Goal: Task Accomplishment & Management: Complete application form

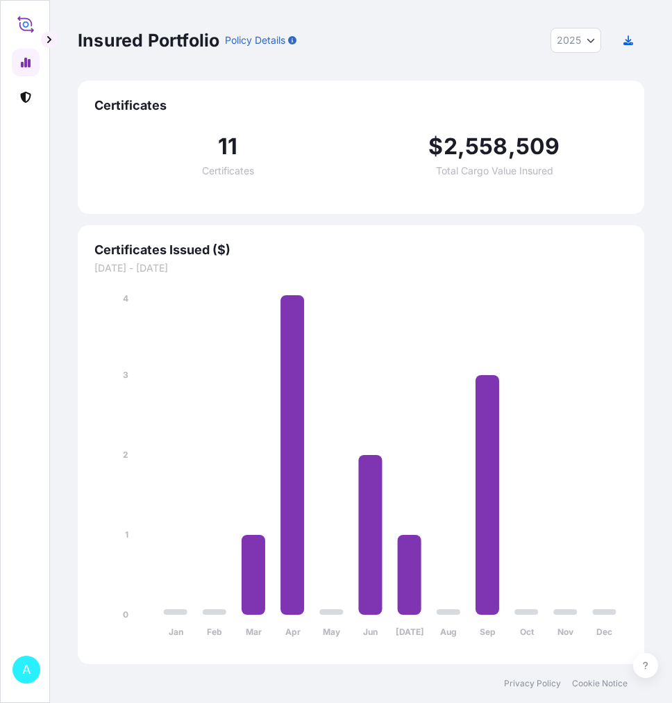
select select "2025"
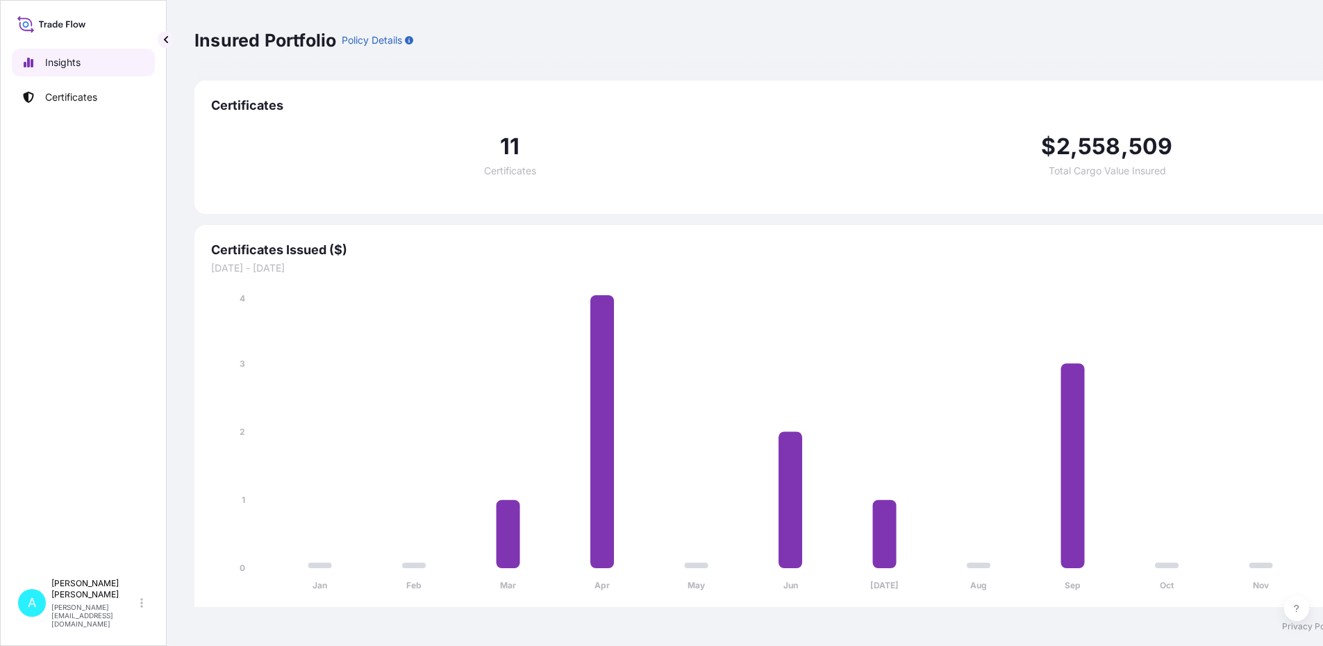
scroll to position [10, 0]
click at [49, 90] on p "Certificates" at bounding box center [71, 97] width 52 height 14
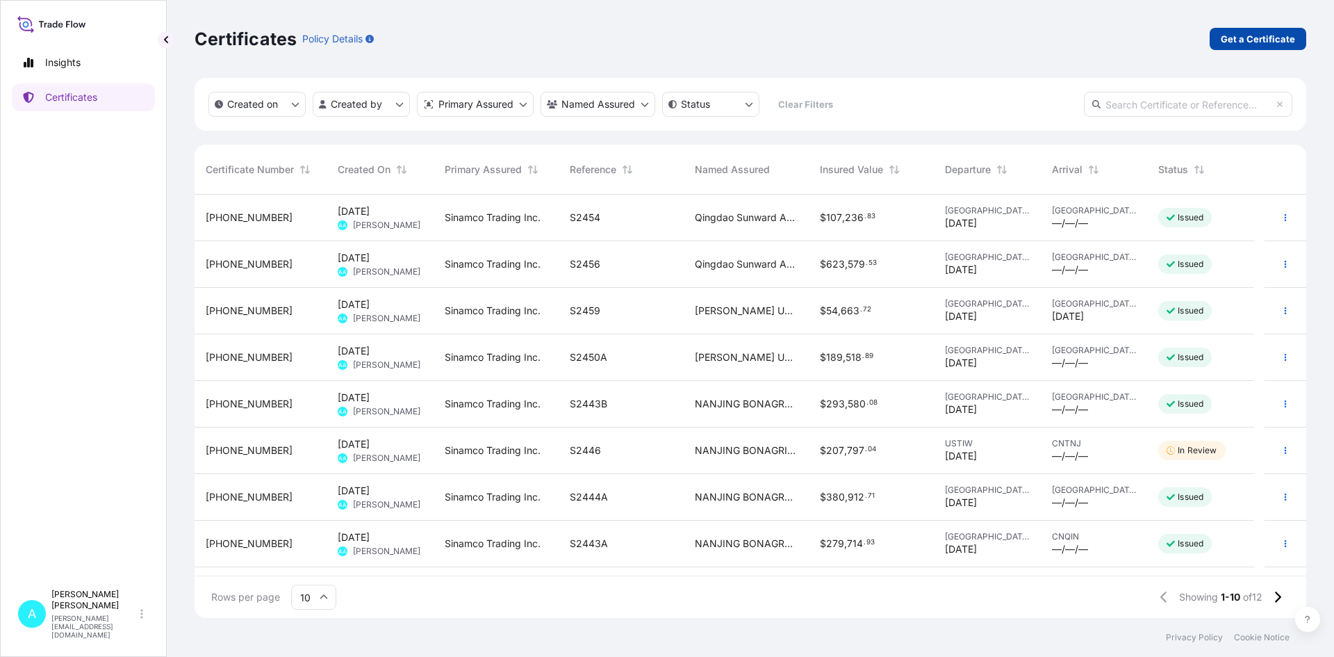
click at [672, 35] on p "Get a Certificate" at bounding box center [1258, 39] width 74 height 14
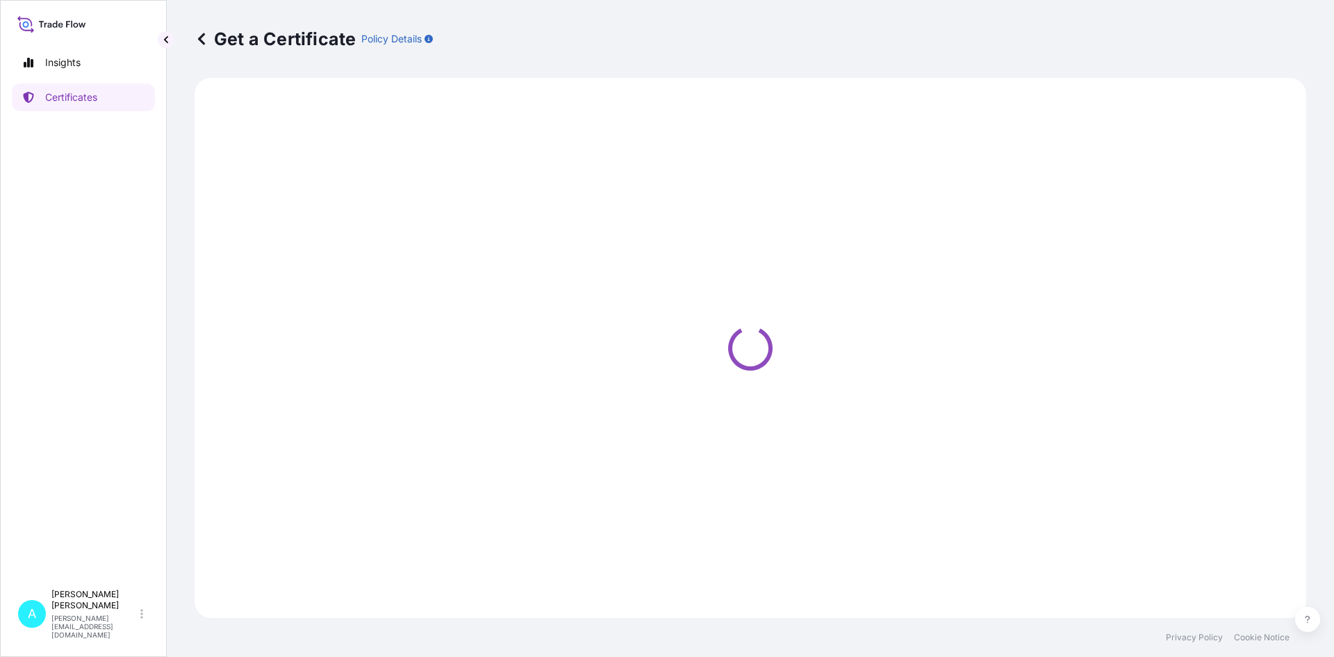
select select "Barge"
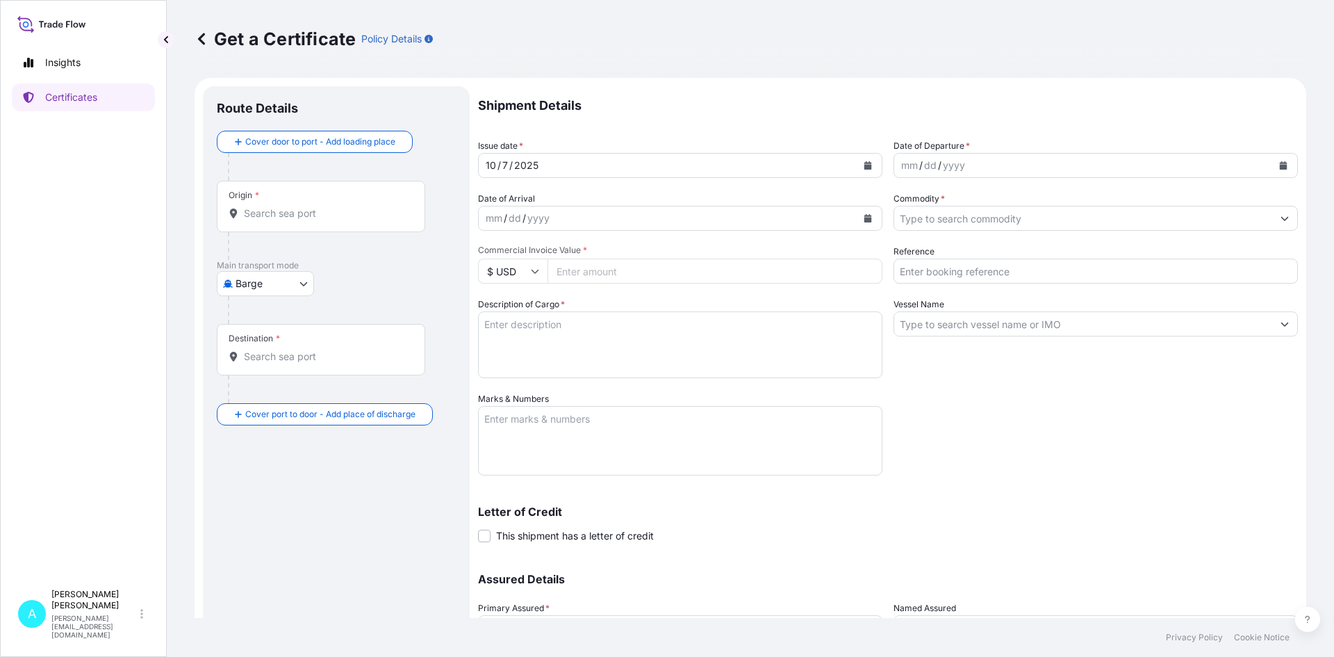
click at [672, 167] on icon "Calendar" at bounding box center [1284, 165] width 8 height 8
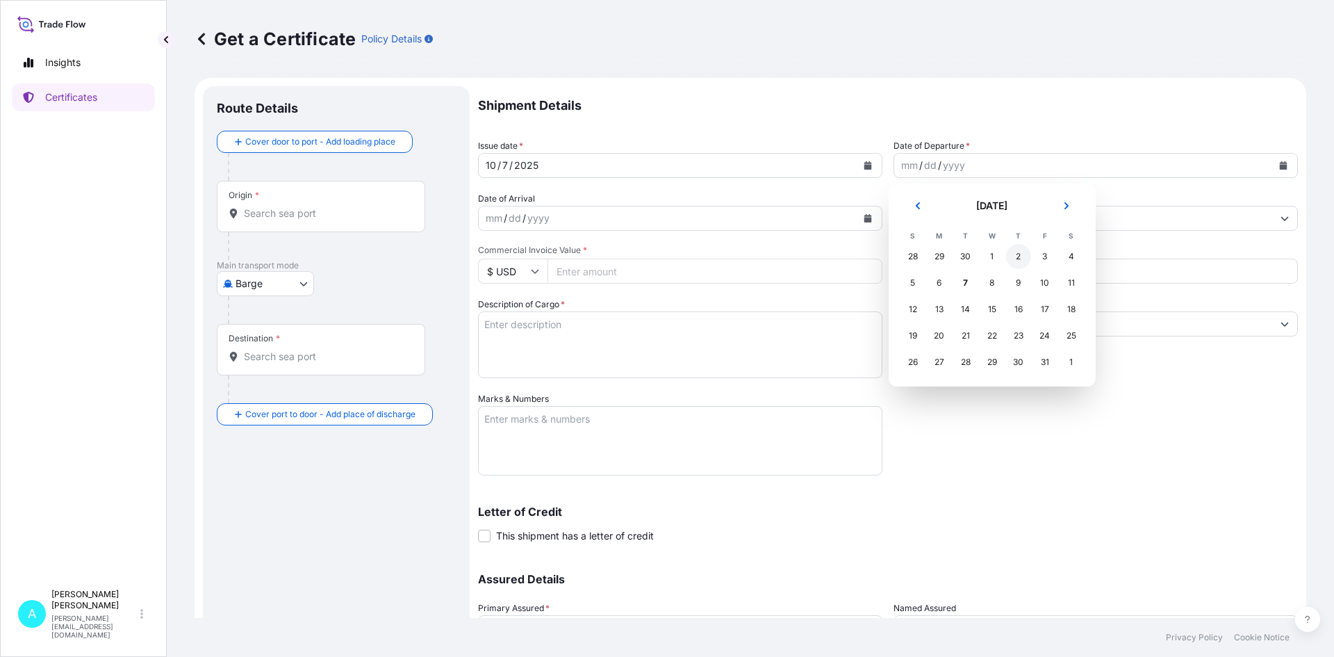
click at [672, 254] on div "2" at bounding box center [1018, 256] width 25 height 25
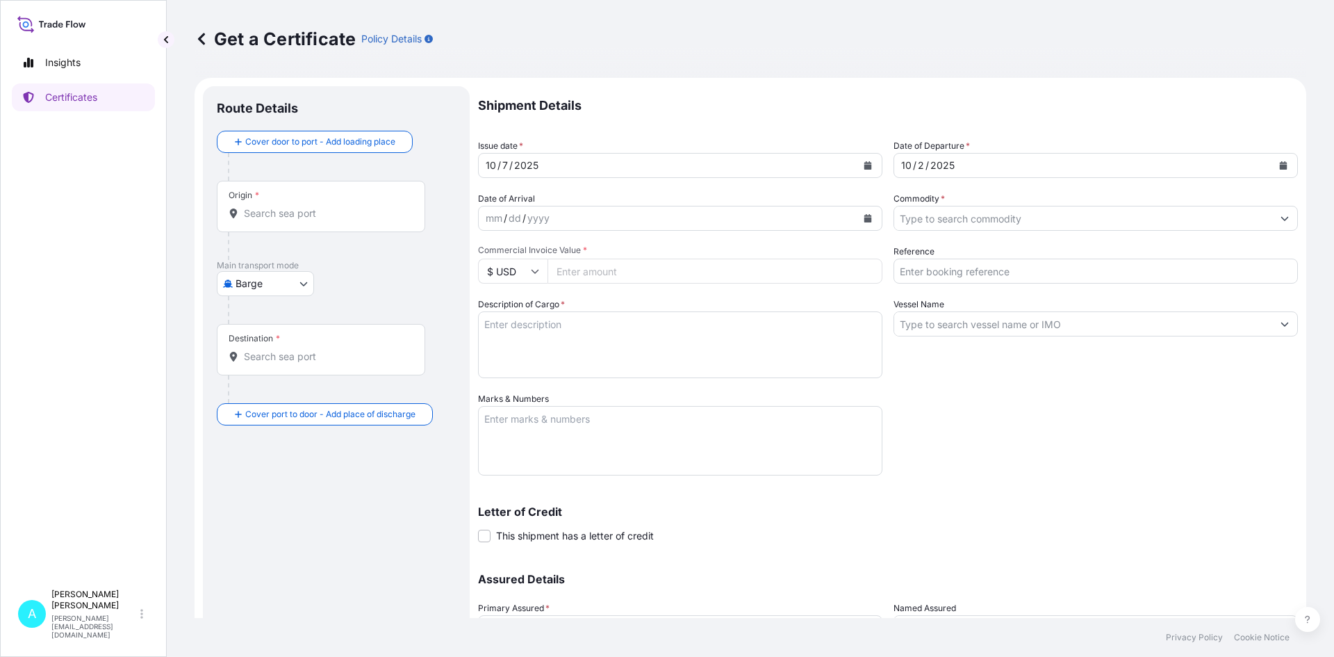
click at [561, 221] on div "mm / dd / yyyy" at bounding box center [668, 218] width 378 height 25
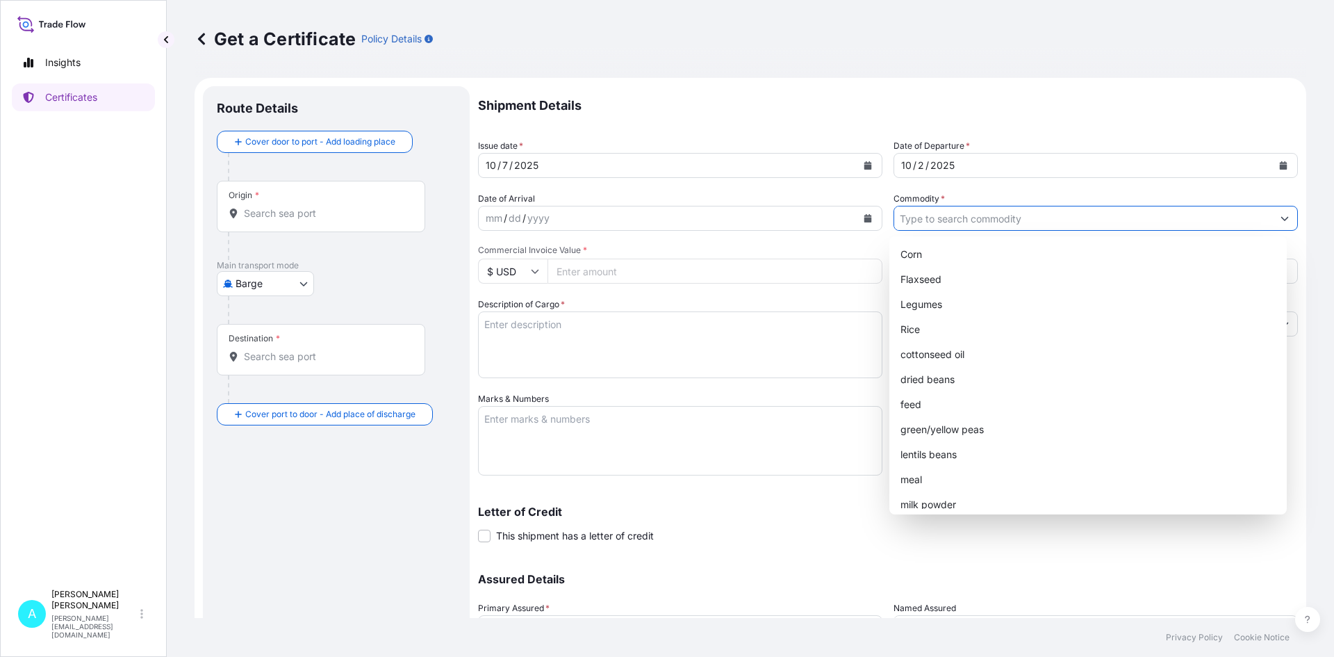
click at [672, 215] on button "Show suggestions" at bounding box center [1284, 218] width 25 height 25
click at [672, 424] on div "green/yellow peas" at bounding box center [1088, 429] width 387 height 25
type input "green/yellow peas"
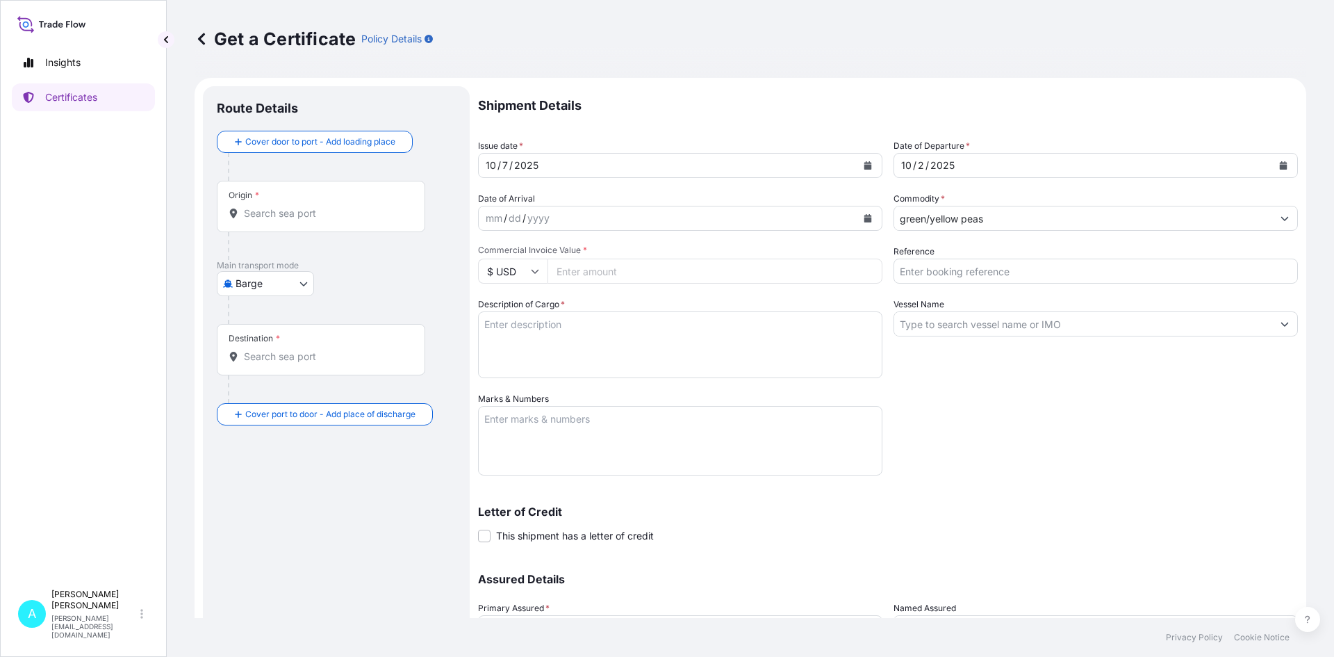
click at [607, 274] on input "Commercial Invoice Value *" at bounding box center [714, 270] width 335 height 25
type input "156397.04"
click at [672, 272] on input "Reference" at bounding box center [1095, 270] width 404 height 25
type input "s"
type input "S2458"
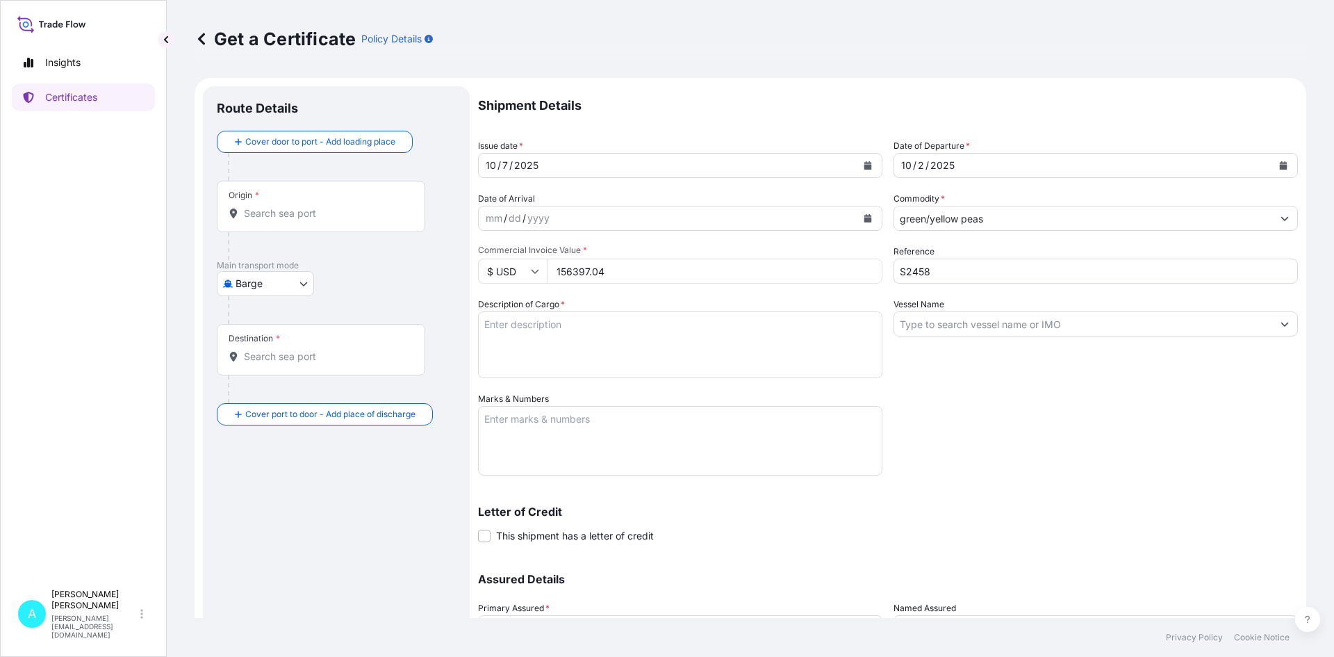
click at [672, 324] on input "Vessel Name" at bounding box center [1083, 323] width 378 height 25
paste input "APL [GEOGRAPHIC_DATA]"
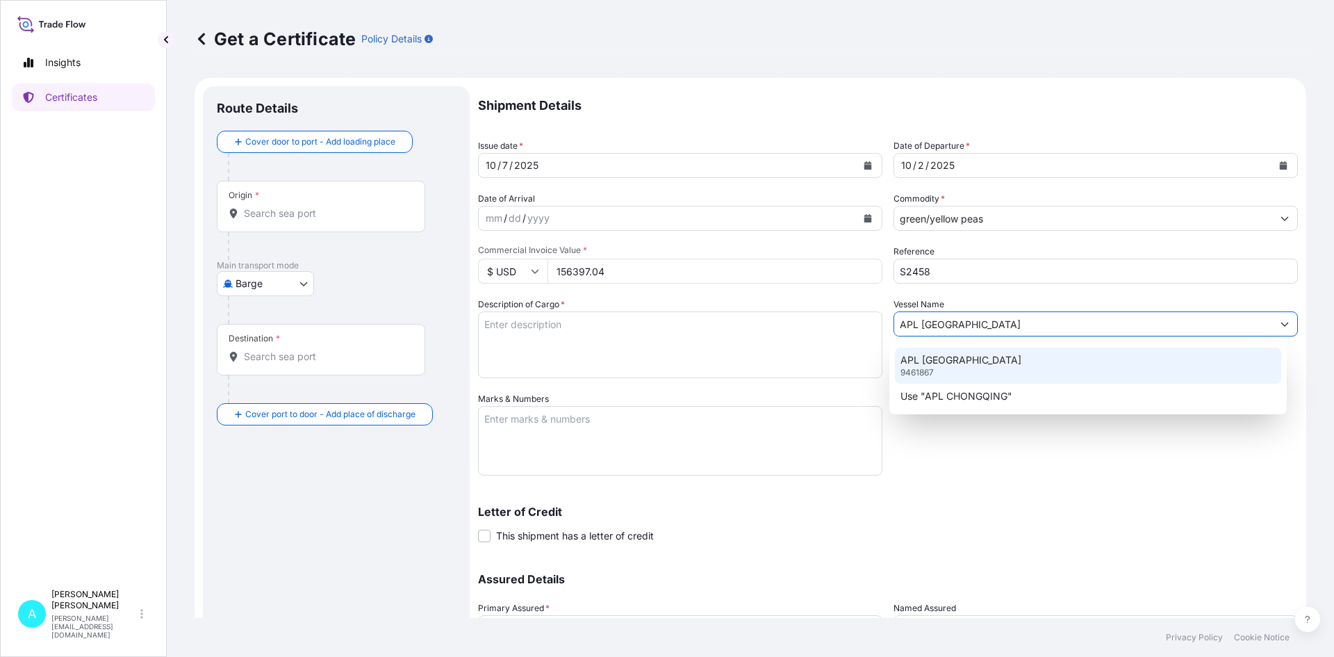
click at [672, 356] on p "APL [GEOGRAPHIC_DATA]" at bounding box center [960, 360] width 121 height 14
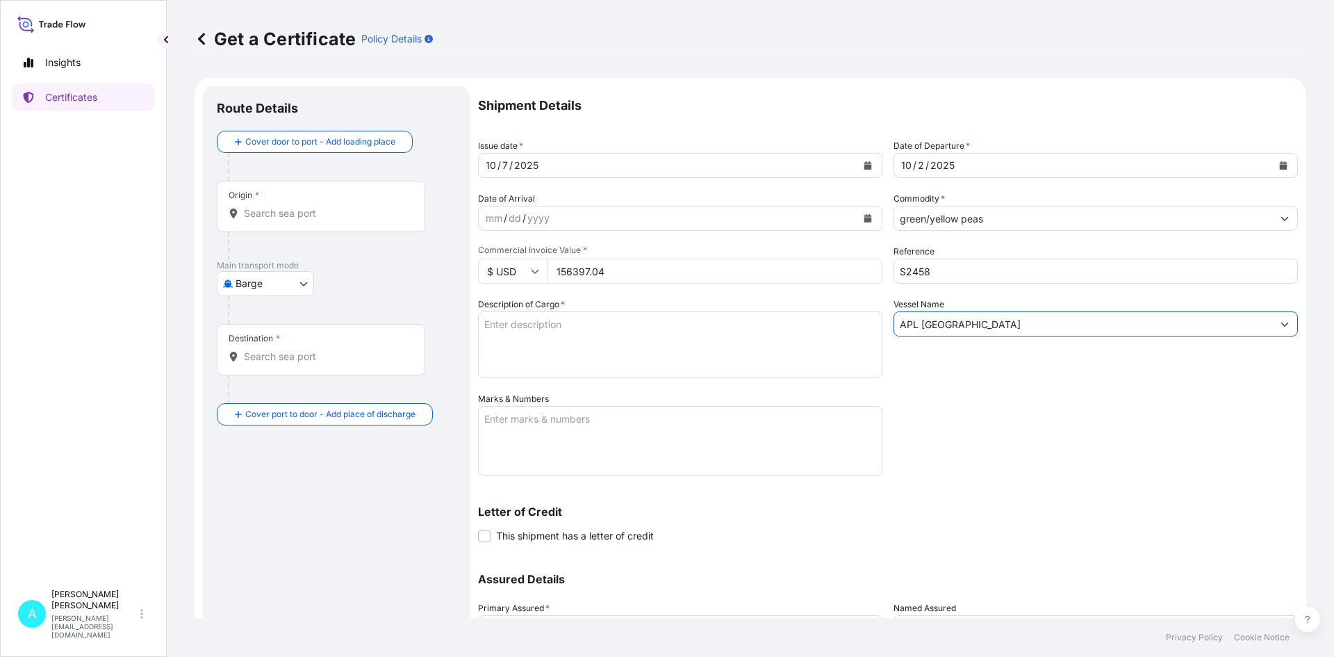
type input "APL [GEOGRAPHIC_DATA]"
click at [529, 342] on textarea "Description of Cargo *" at bounding box center [680, 344] width 404 height 67
click at [643, 347] on textarea "Description of Cargo *" at bounding box center [680, 344] width 404 height 67
paste textarea "U.S. WHOLE GREEN PEA"
type textarea "U.S. WHOLE GREEN PEA, BULK IN CONTAINER"
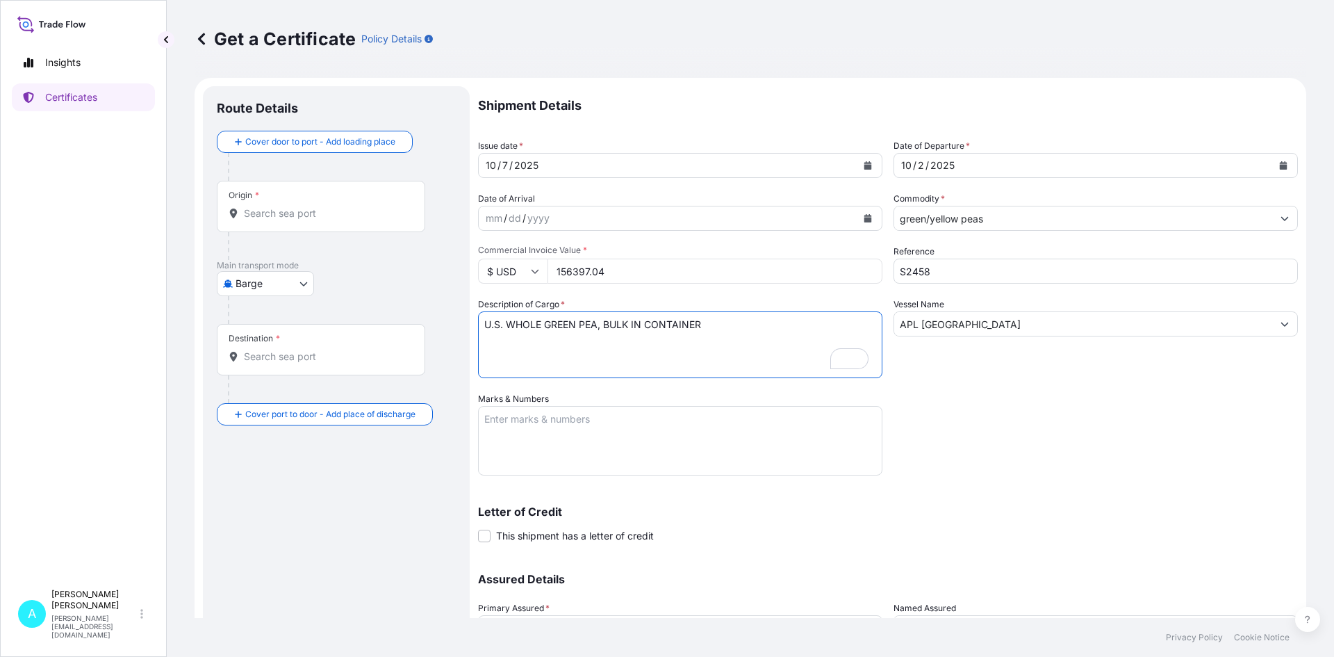
click at [588, 461] on textarea "Marks & Numbers" at bounding box center [680, 440] width 404 height 69
type textarea "b"
click at [605, 418] on textarea "B/L NO." at bounding box center [680, 440] width 404 height 69
paste textarea "CMDUNAM7983251"
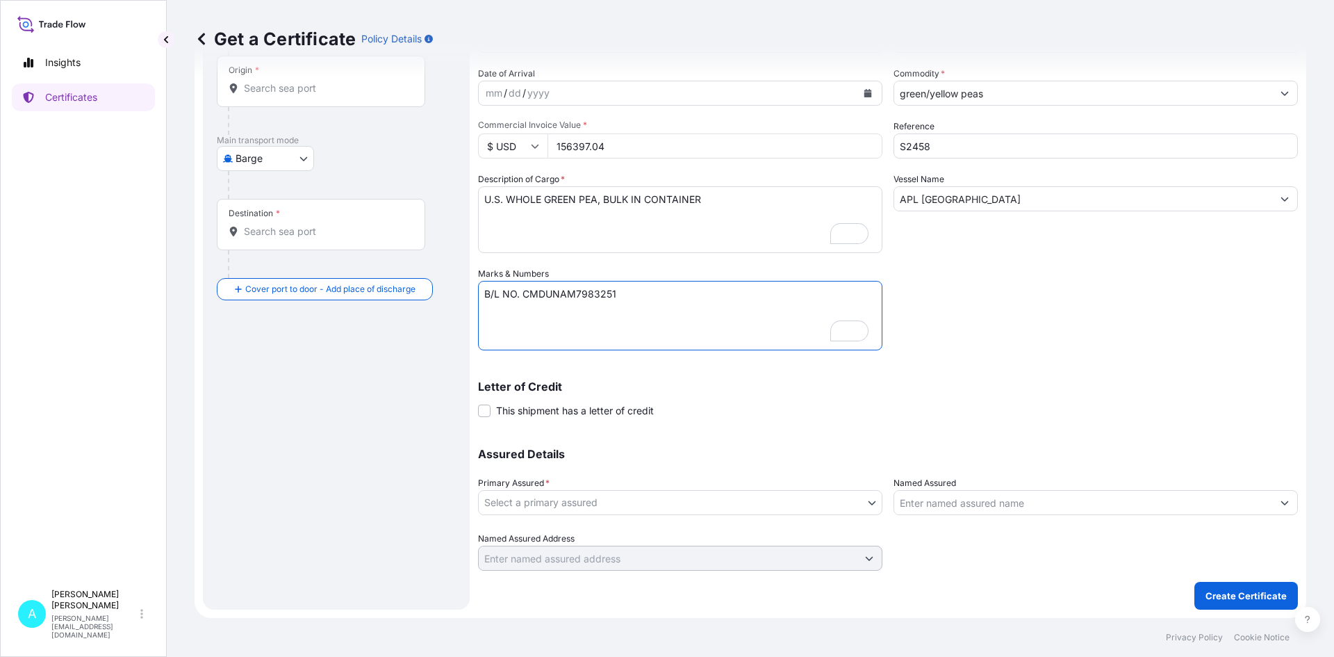
type textarea "B/L NO. CMDUNAM7983251"
click at [672, 500] on body "Insights Certificates A Abbas Akhtar abbas@sinamcotrading.com Get a Certificate…" at bounding box center [667, 328] width 1334 height 657
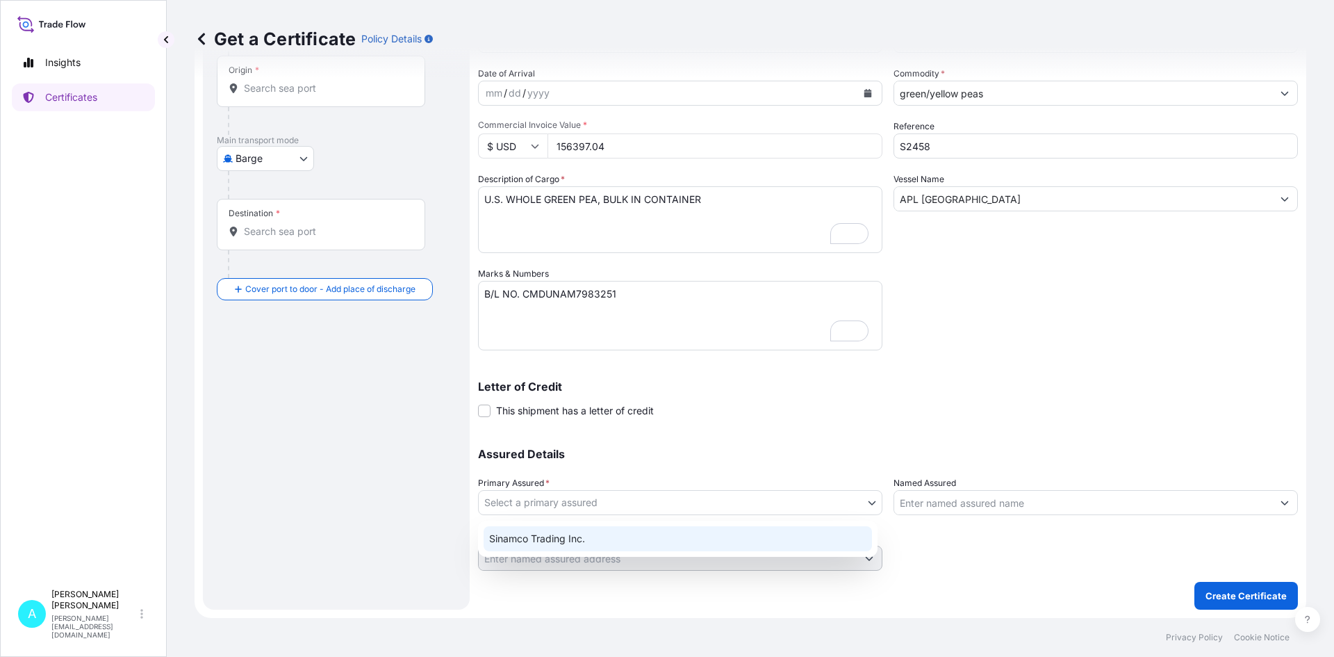
click at [672, 541] on div "Sinamco Trading Inc." at bounding box center [678, 538] width 388 height 25
select select "31559"
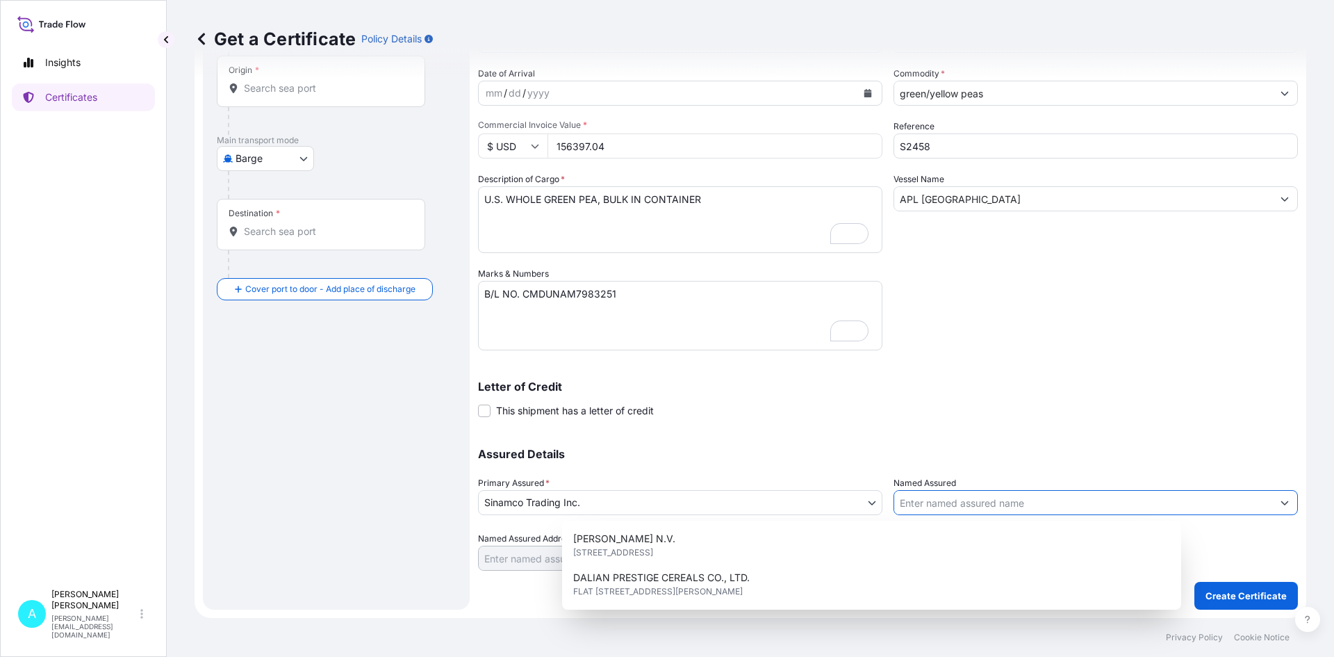
click at [672, 503] on input "Named Assured" at bounding box center [1083, 502] width 378 height 25
click at [672, 505] on input "Named Assured" at bounding box center [1083, 502] width 378 height 25
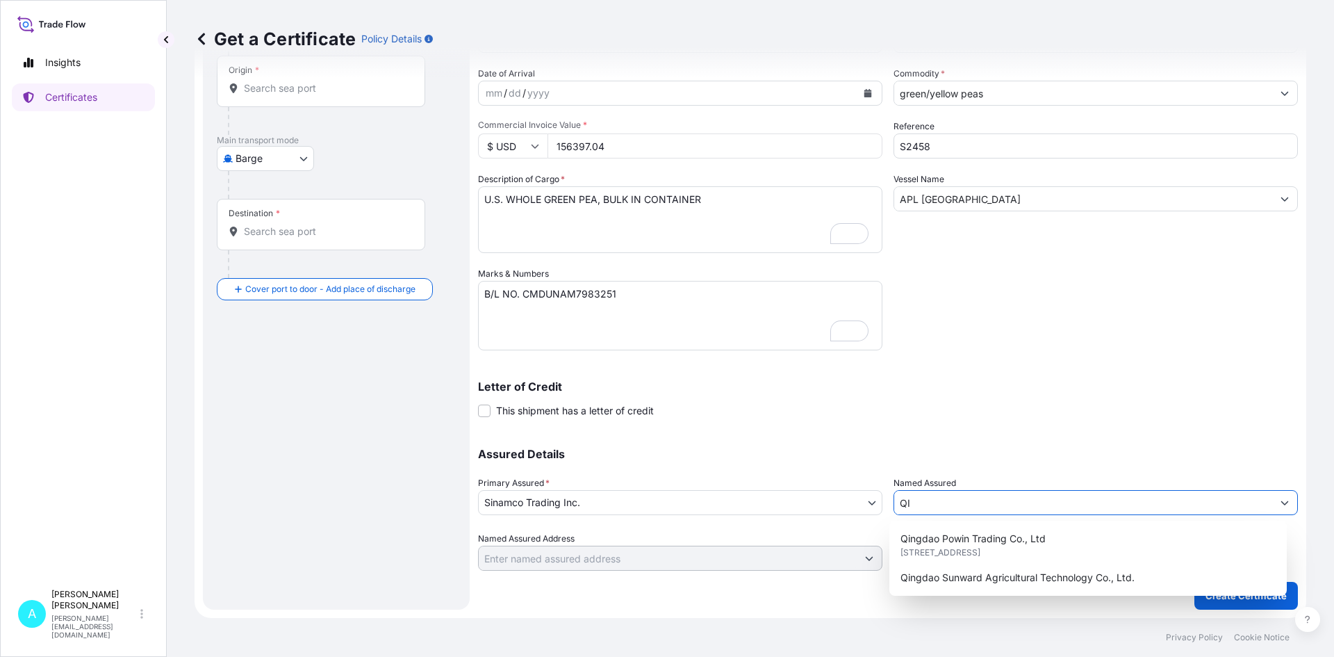
type input "QIN"
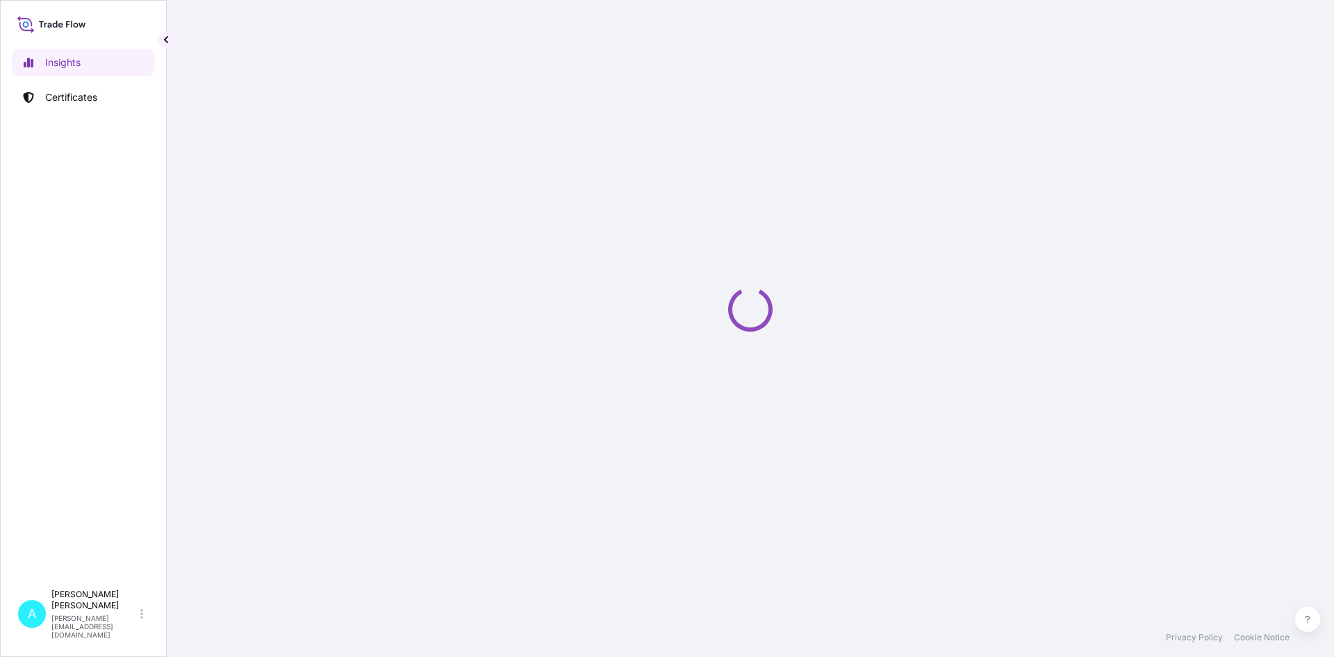
select select "2025"
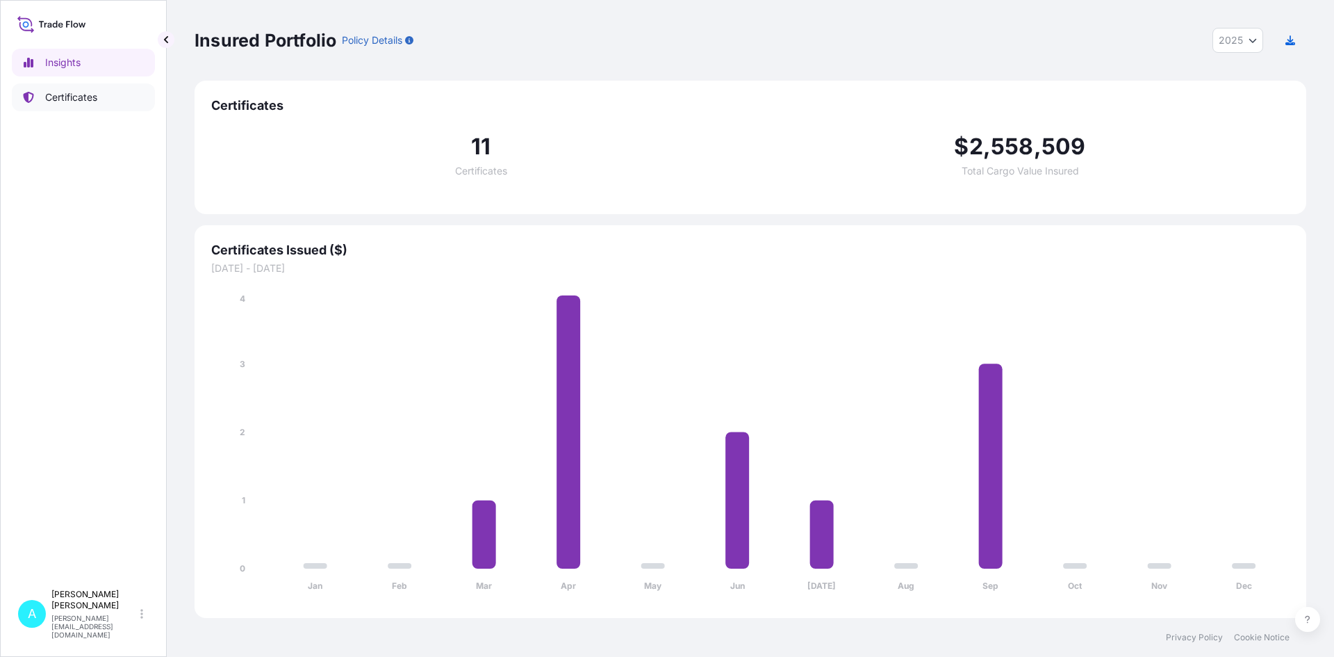
click at [74, 102] on p "Certificates" at bounding box center [71, 97] width 52 height 14
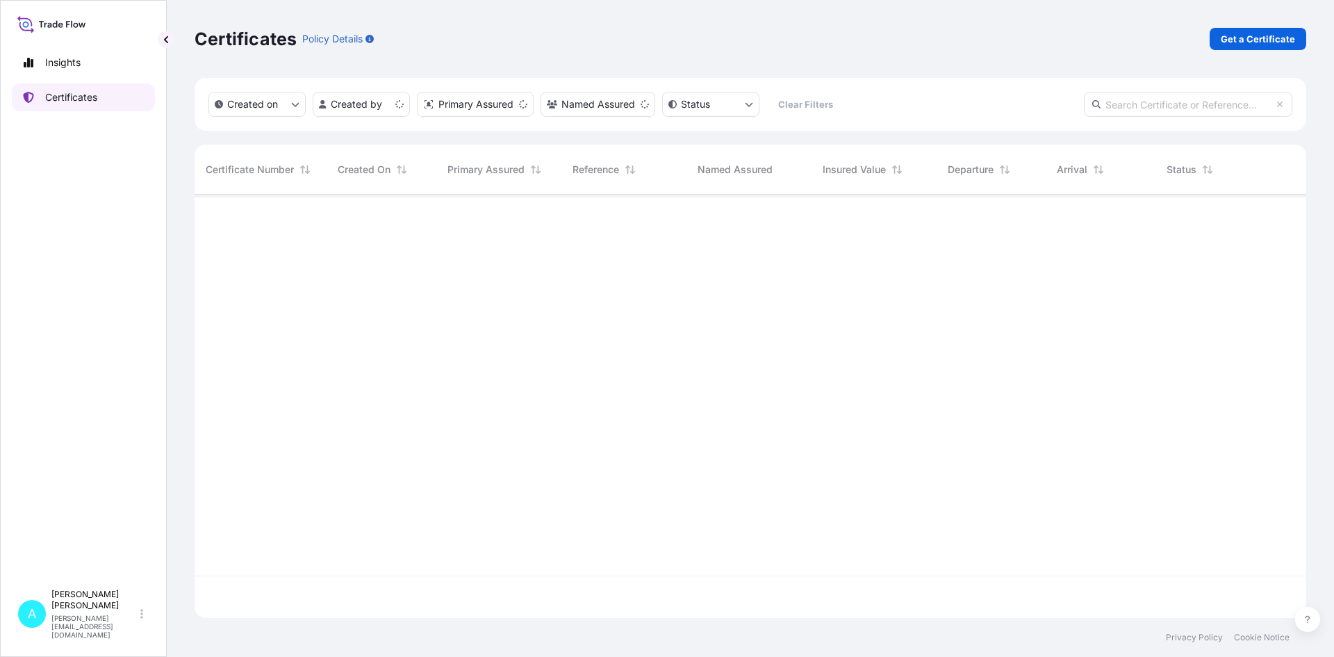
scroll to position [420, 1101]
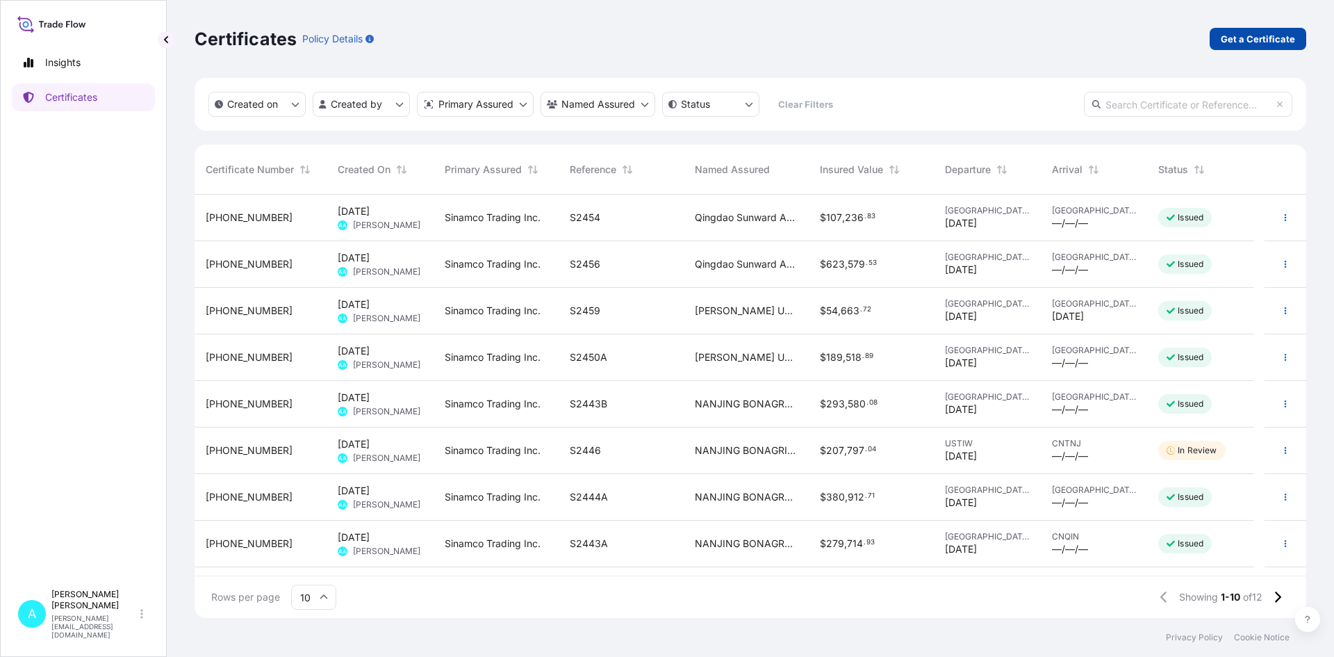
click at [1270, 31] on link "Get a Certificate" at bounding box center [1258, 39] width 97 height 22
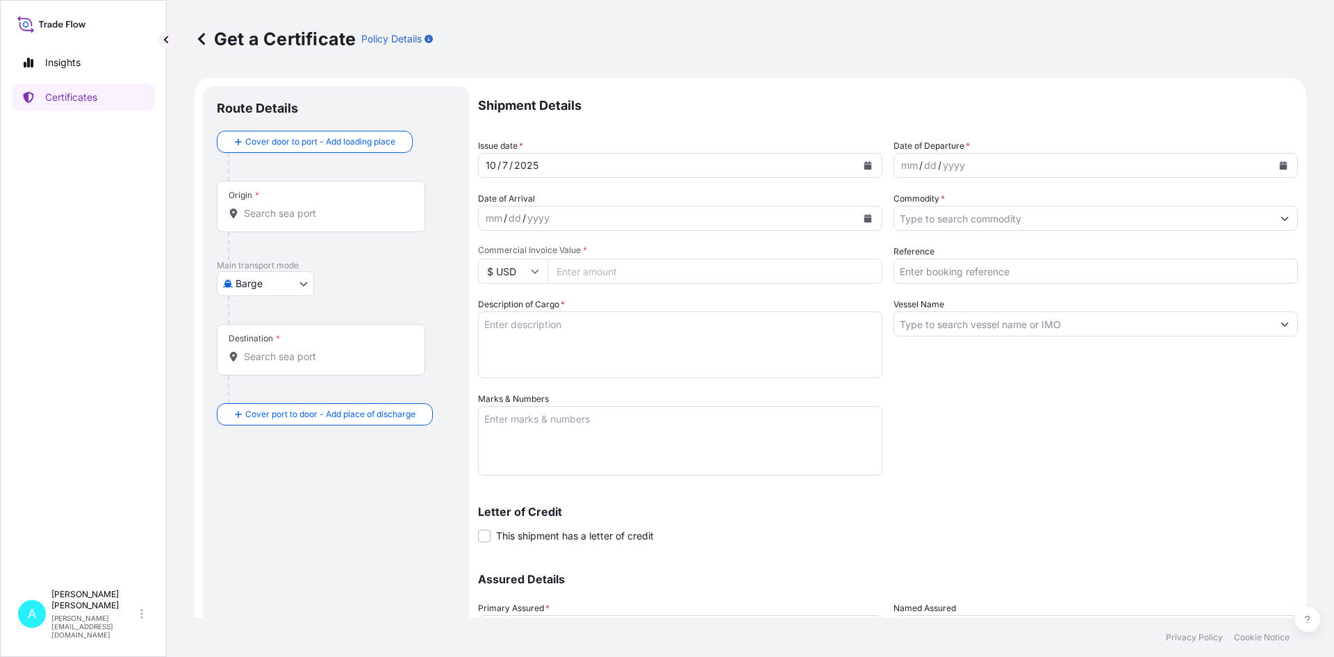
click at [287, 209] on input "Origin *" at bounding box center [326, 213] width 164 height 14
drag, startPoint x: 445, startPoint y: 330, endPoint x: 315, endPoint y: 304, distance: 131.7
click at [438, 327] on div "Destination *" at bounding box center [336, 363] width 239 height 79
click at [279, 281] on body "0 options available. Insights Certificates A [PERSON_NAME] [PERSON_NAME][EMAIL_…" at bounding box center [667, 328] width 1334 height 657
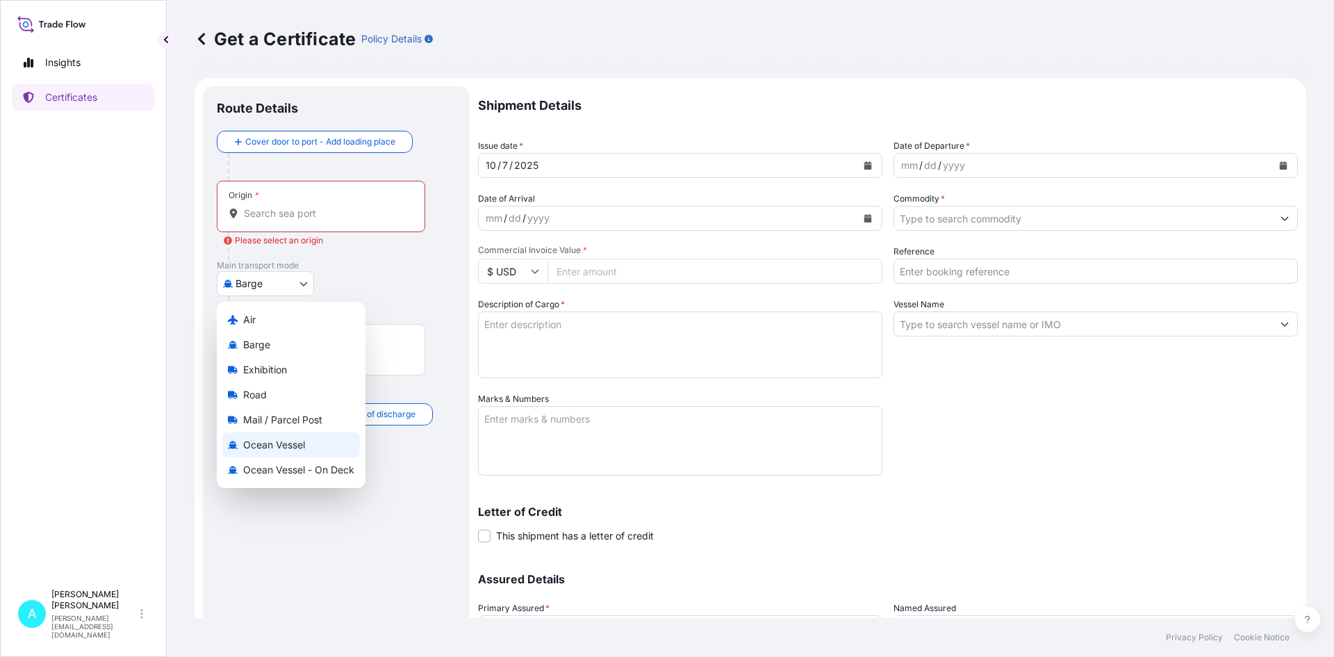
click at [283, 451] on span "Ocean Vessel" at bounding box center [274, 445] width 62 height 14
select select "Ocean Vessel"
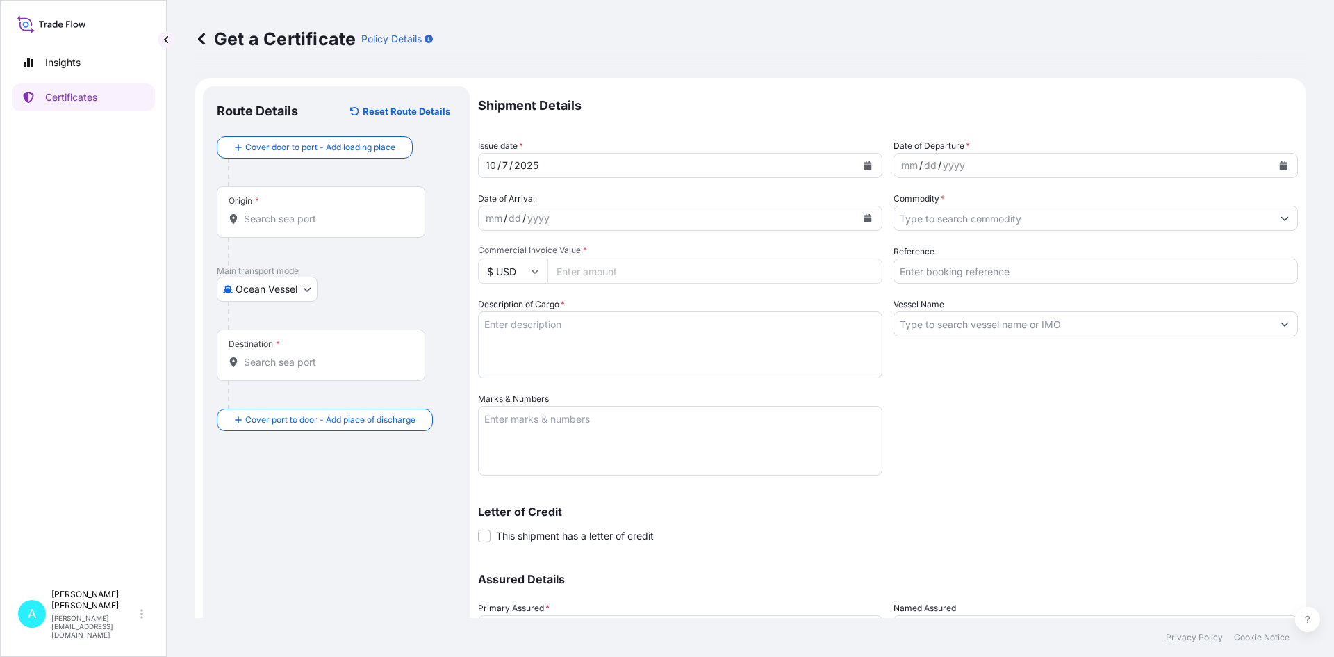
click at [242, 215] on div at bounding box center [321, 219] width 185 height 14
click at [244, 215] on input "Origin *" at bounding box center [326, 219] width 164 height 14
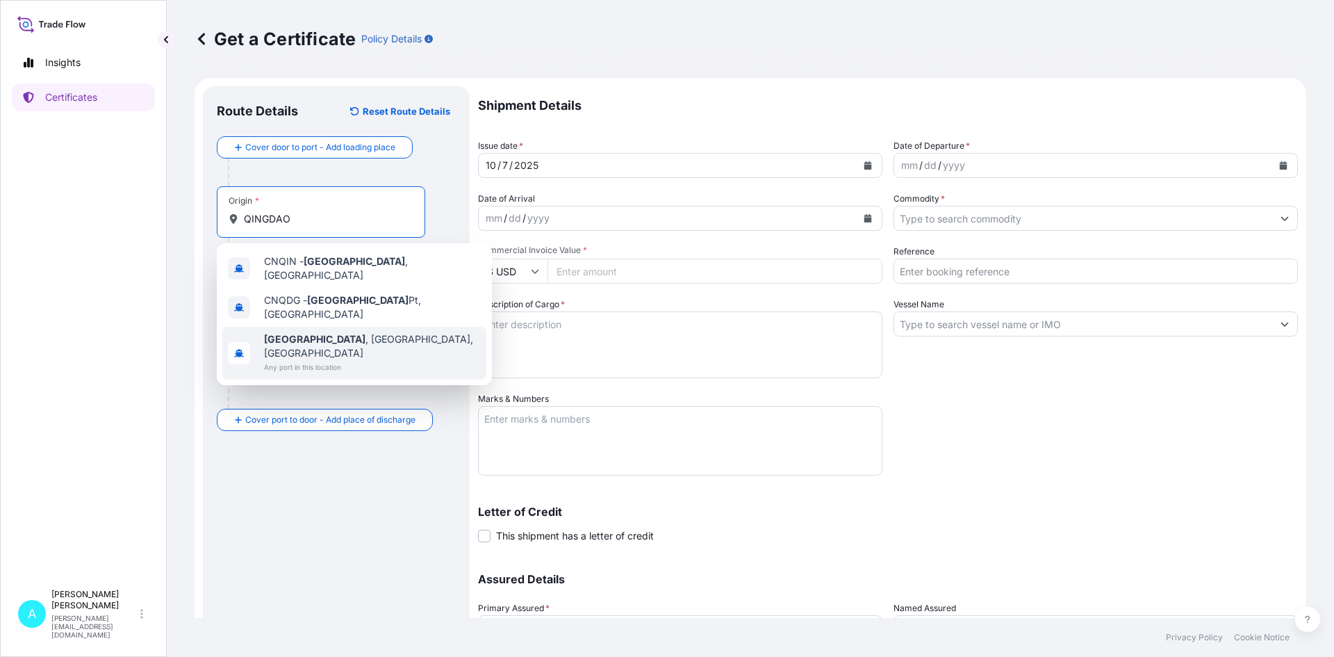
click at [296, 360] on span "Any port in this location" at bounding box center [372, 367] width 217 height 14
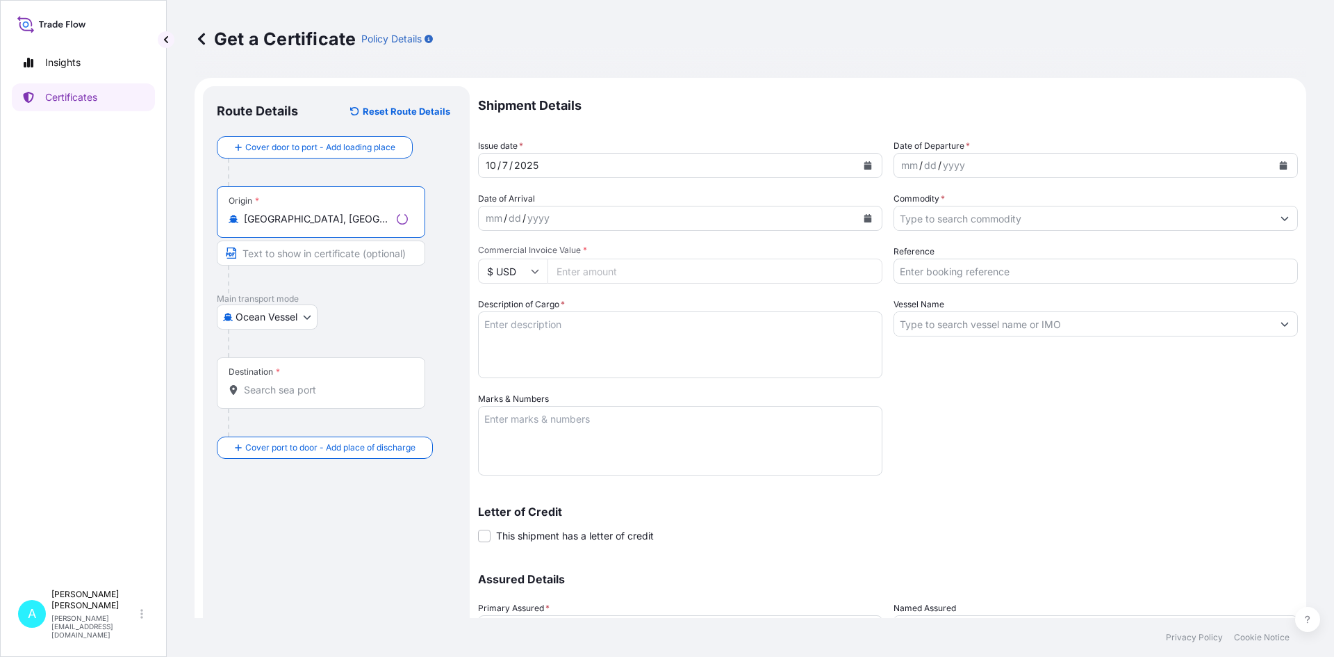
type input "[GEOGRAPHIC_DATA], [GEOGRAPHIC_DATA], [GEOGRAPHIC_DATA]"
click at [263, 380] on div "Destination *" at bounding box center [321, 382] width 208 height 51
click at [263, 383] on input "Destination *" at bounding box center [326, 390] width 164 height 14
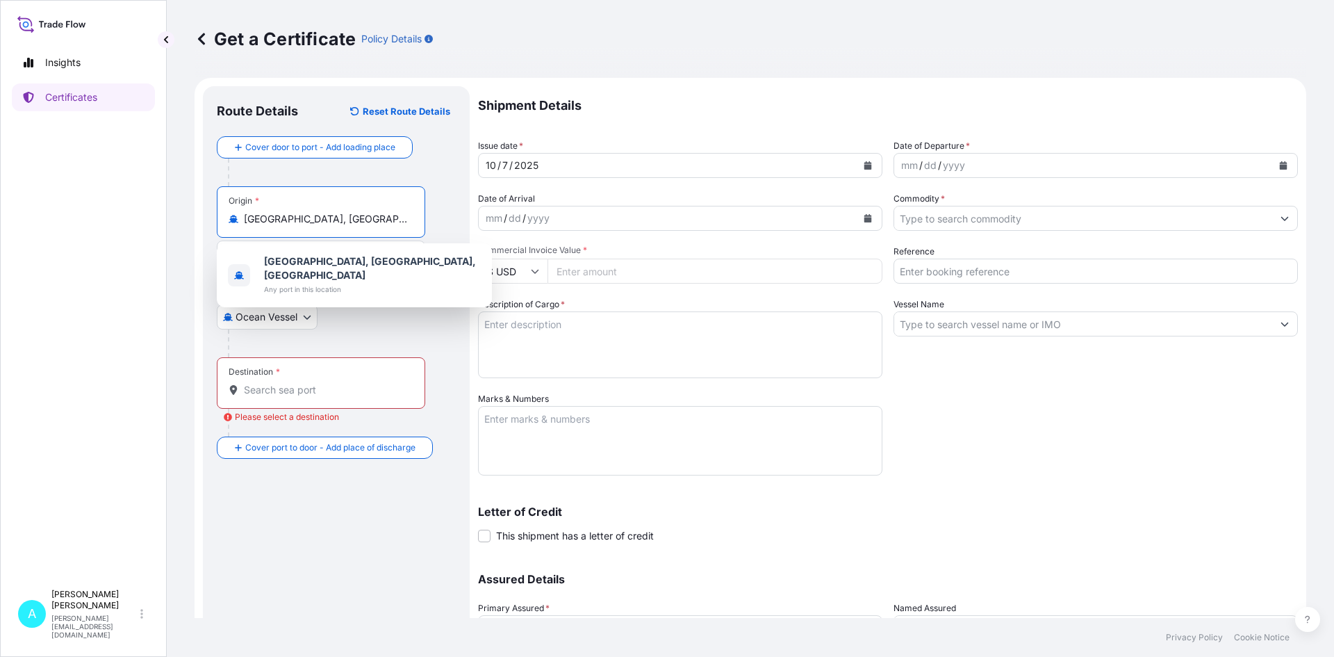
drag, startPoint x: 368, startPoint y: 219, endPoint x: 222, endPoint y: 236, distance: 146.8
click at [222, 236] on div "Origin * [GEOGRAPHIC_DATA], [GEOGRAPHIC_DATA], [GEOGRAPHIC_DATA]" at bounding box center [321, 211] width 208 height 51
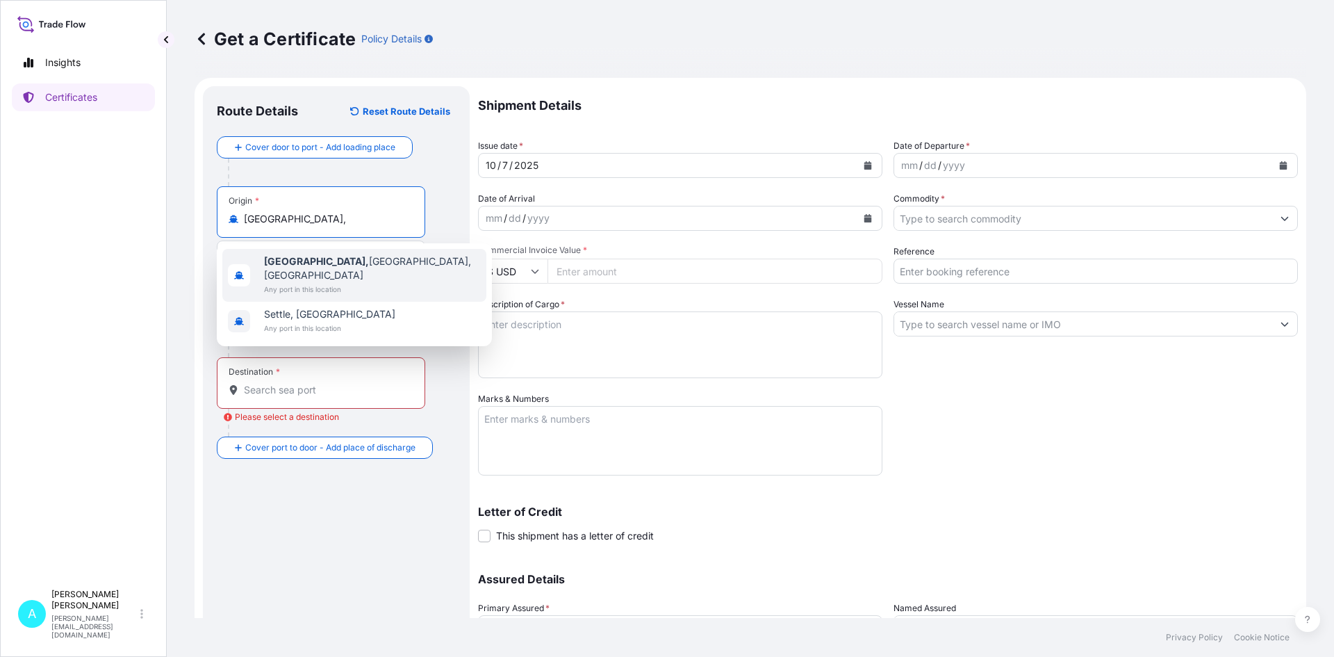
click at [321, 259] on span "[GEOGRAPHIC_DATA], [GEOGRAPHIC_DATA], [GEOGRAPHIC_DATA]" at bounding box center [372, 268] width 217 height 28
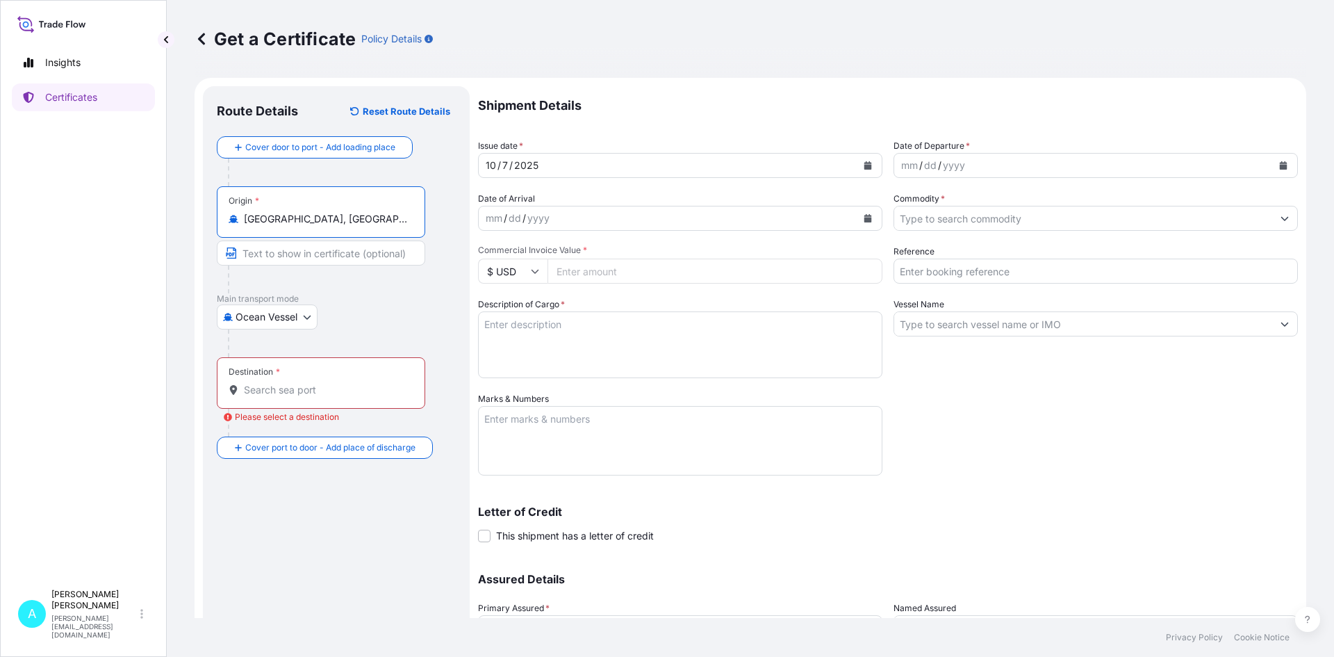
type input "[GEOGRAPHIC_DATA], [GEOGRAPHIC_DATA], [GEOGRAPHIC_DATA]"
click at [297, 378] on div "Destination *" at bounding box center [321, 382] width 208 height 51
click at [297, 383] on input "Destination * Please select a destination" at bounding box center [326, 390] width 164 height 14
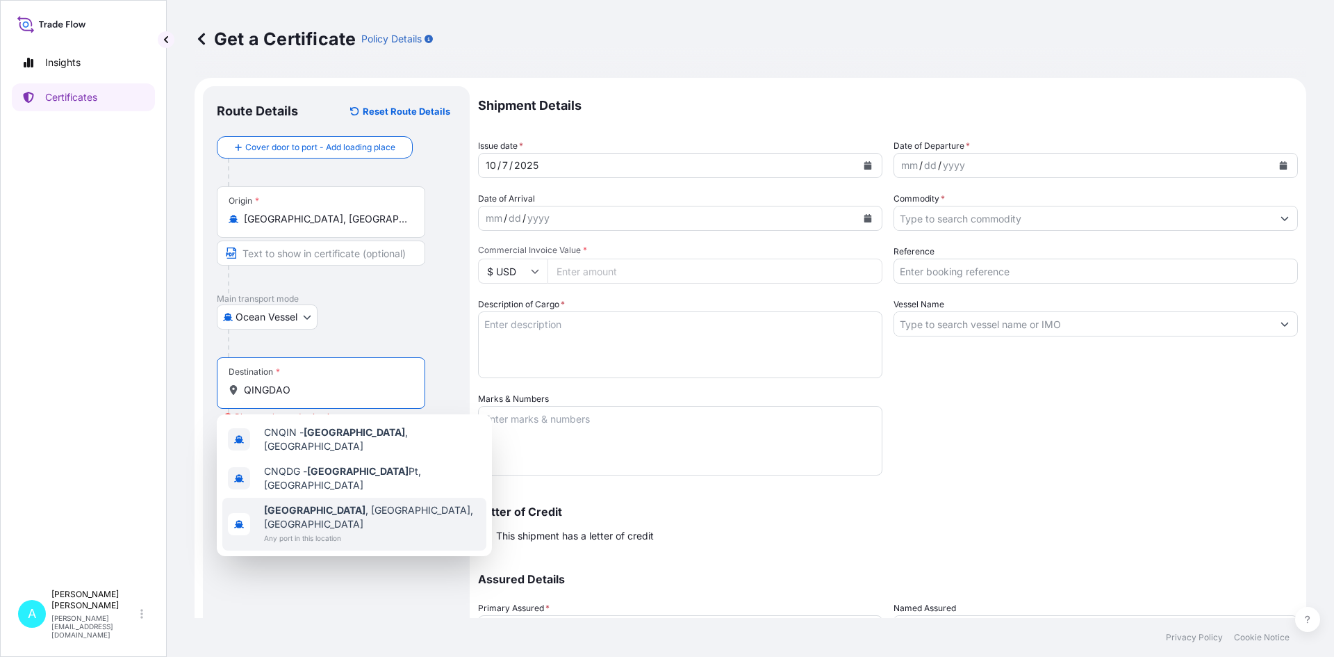
click at [321, 531] on span "Any port in this location" at bounding box center [372, 538] width 217 height 14
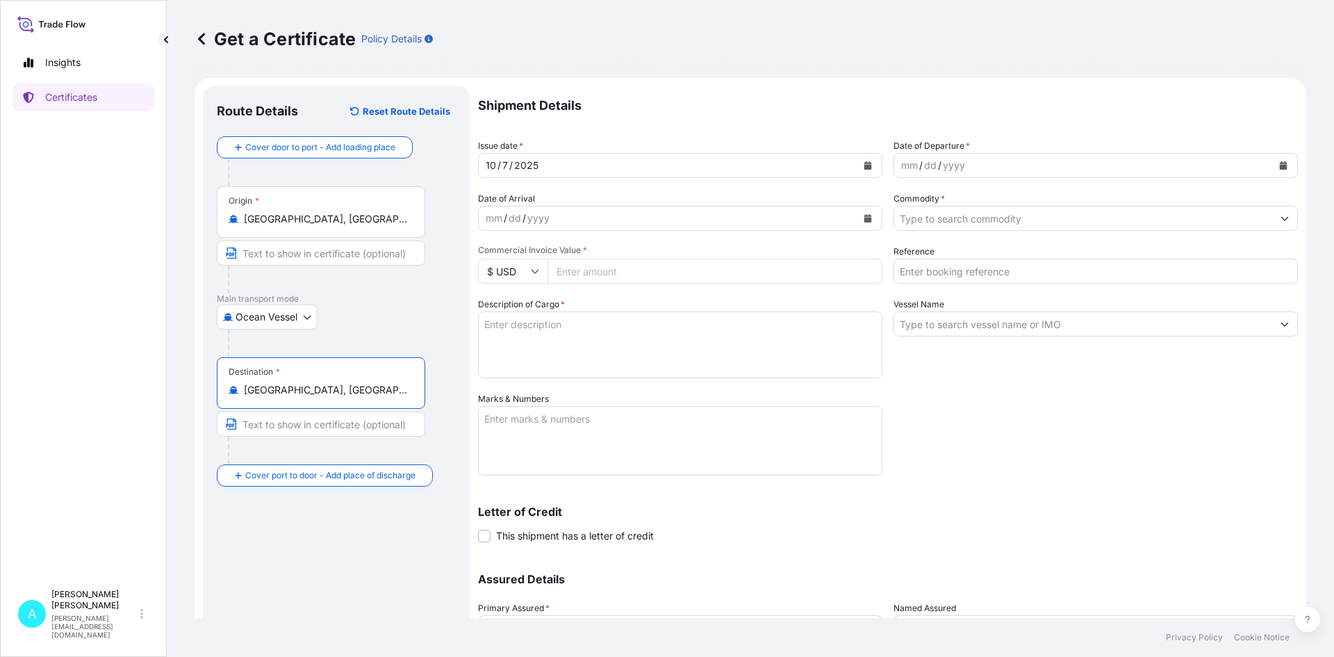
type input "[GEOGRAPHIC_DATA], [GEOGRAPHIC_DATA], [GEOGRAPHIC_DATA]"
click at [975, 170] on div "mm / dd / yyyy" at bounding box center [1083, 165] width 378 height 25
click at [1274, 170] on button "Calendar" at bounding box center [1283, 165] width 22 height 22
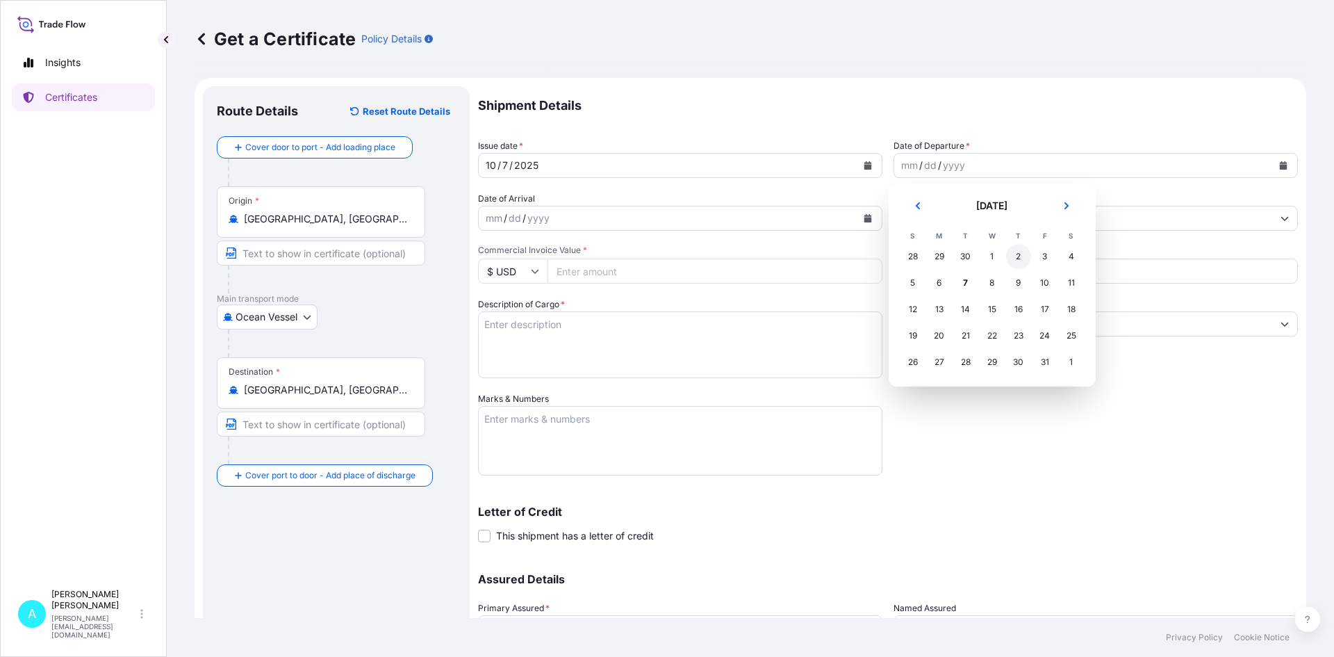
click at [1012, 261] on div "2" at bounding box center [1018, 256] width 25 height 25
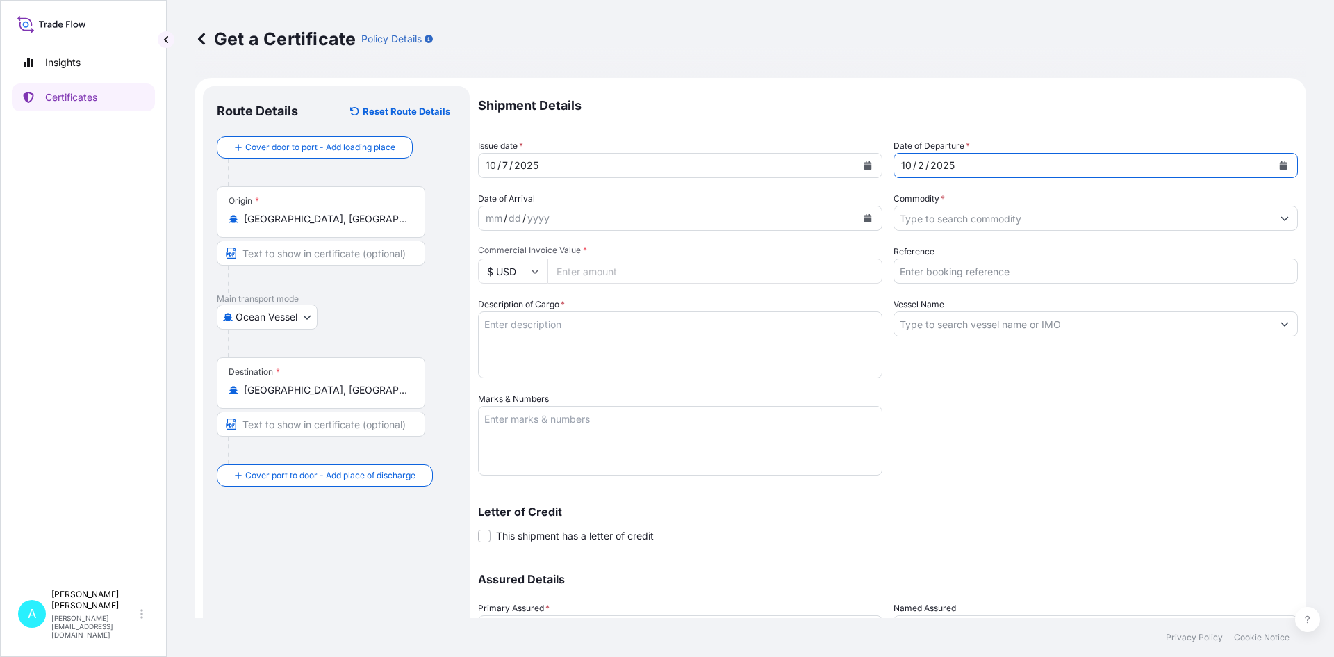
click at [934, 215] on input "Commodity *" at bounding box center [1083, 218] width 378 height 25
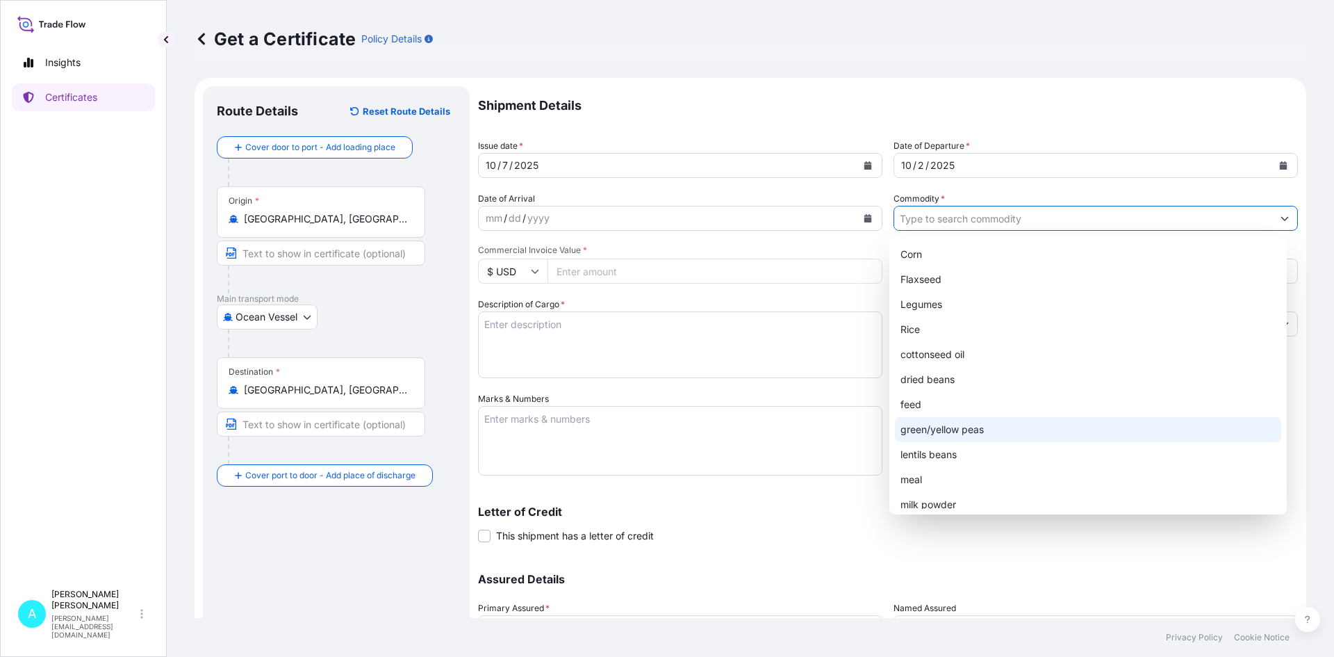
click at [928, 435] on div "green/yellow peas" at bounding box center [1088, 429] width 387 height 25
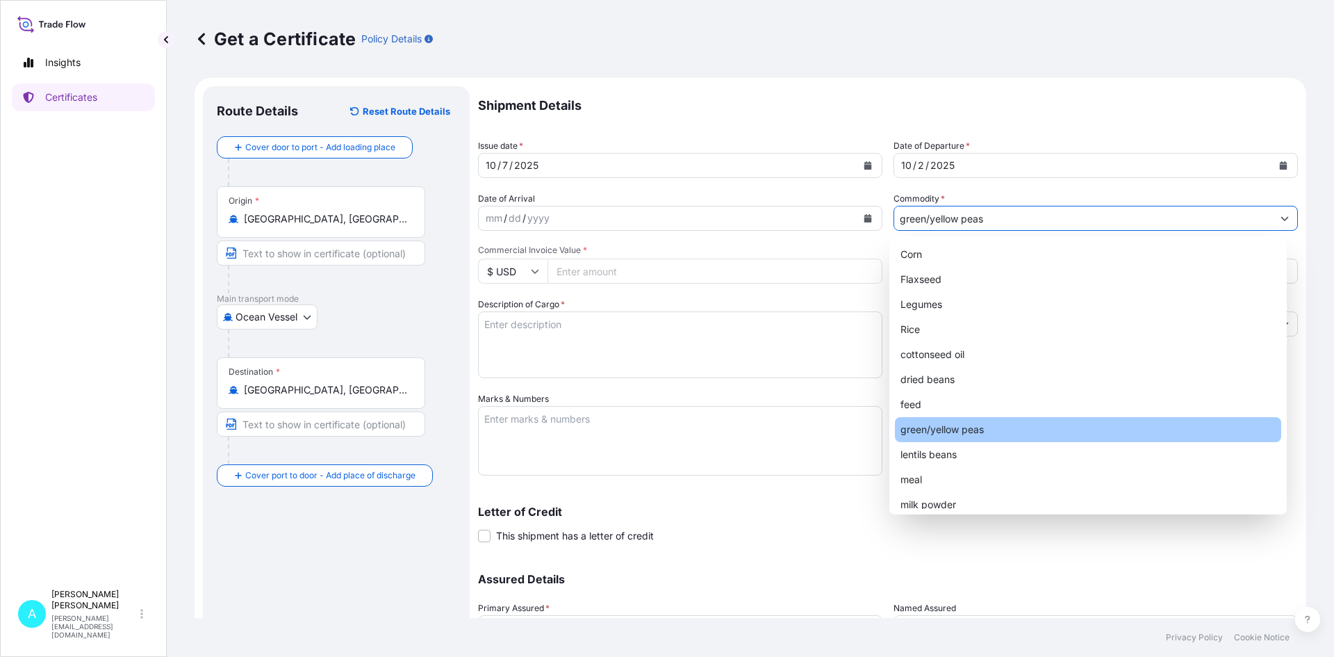
type input "green/yellow peas"
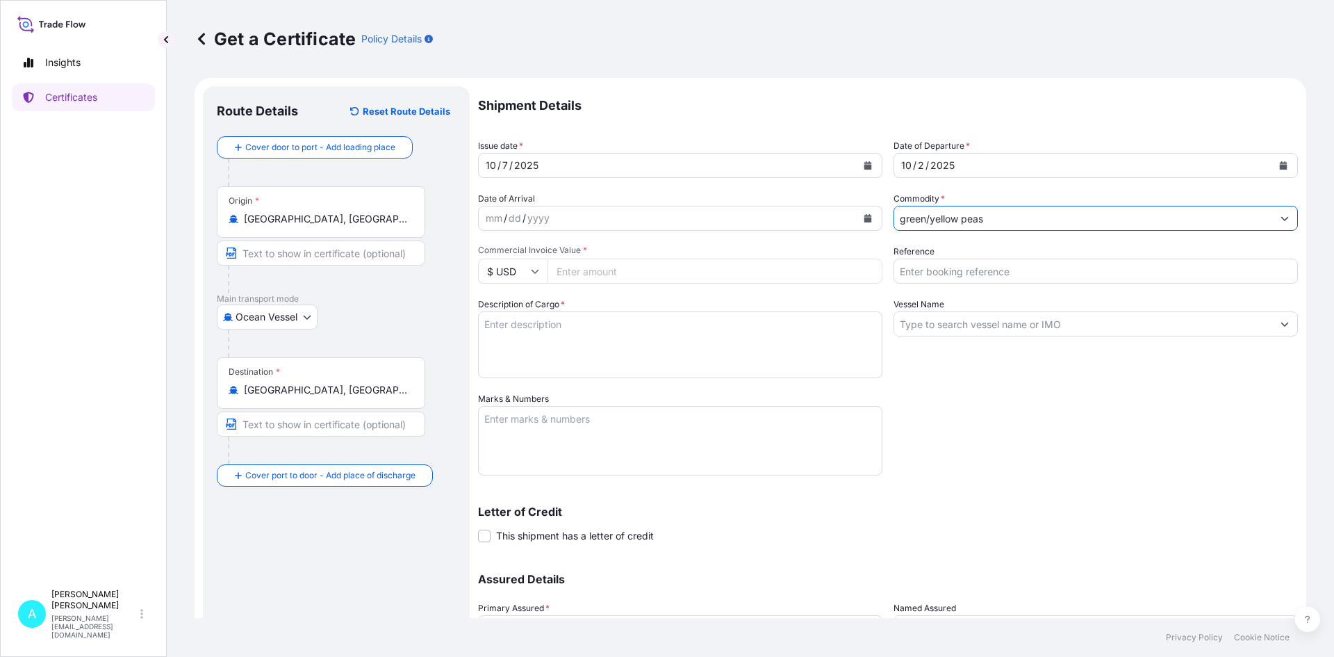
click at [627, 272] on input "Commercial Invoice Value *" at bounding box center [714, 270] width 335 height 25
type input "156391.04"
click at [1026, 278] on input "Reference" at bounding box center [1095, 270] width 404 height 25
type input "S2458"
click at [926, 324] on input "Vessel Name" at bounding box center [1083, 323] width 378 height 25
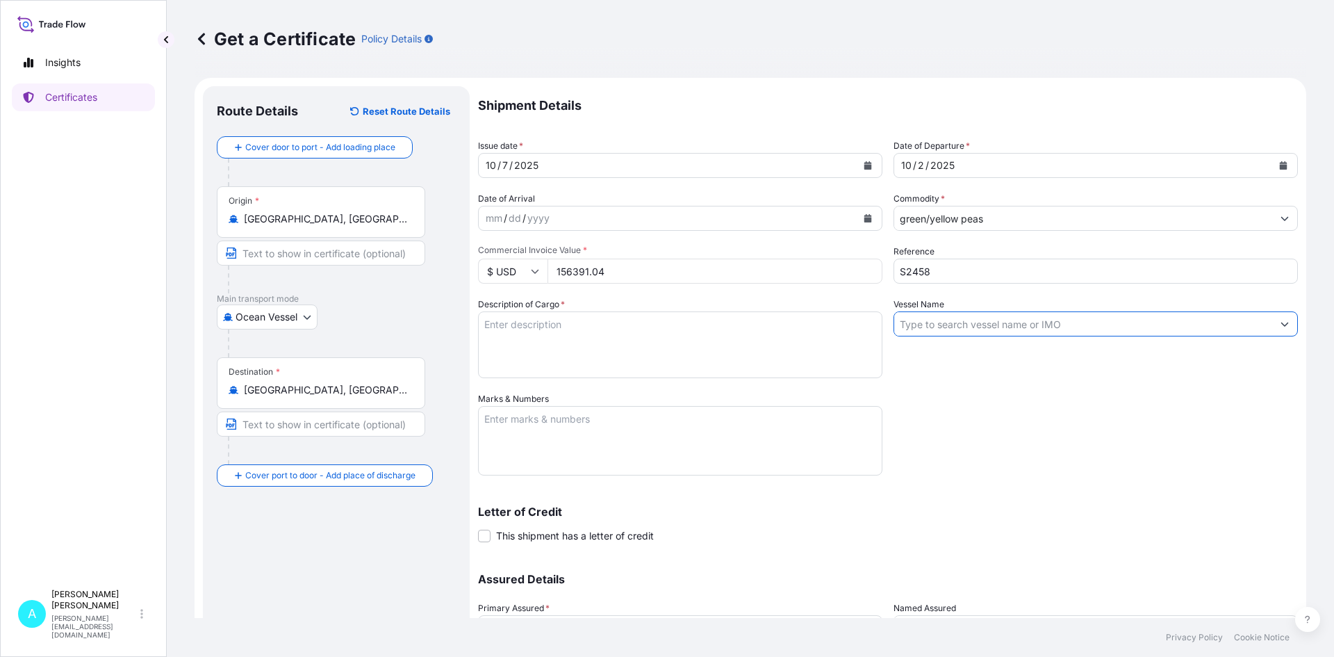
paste input "APL [GEOGRAPHIC_DATA]"
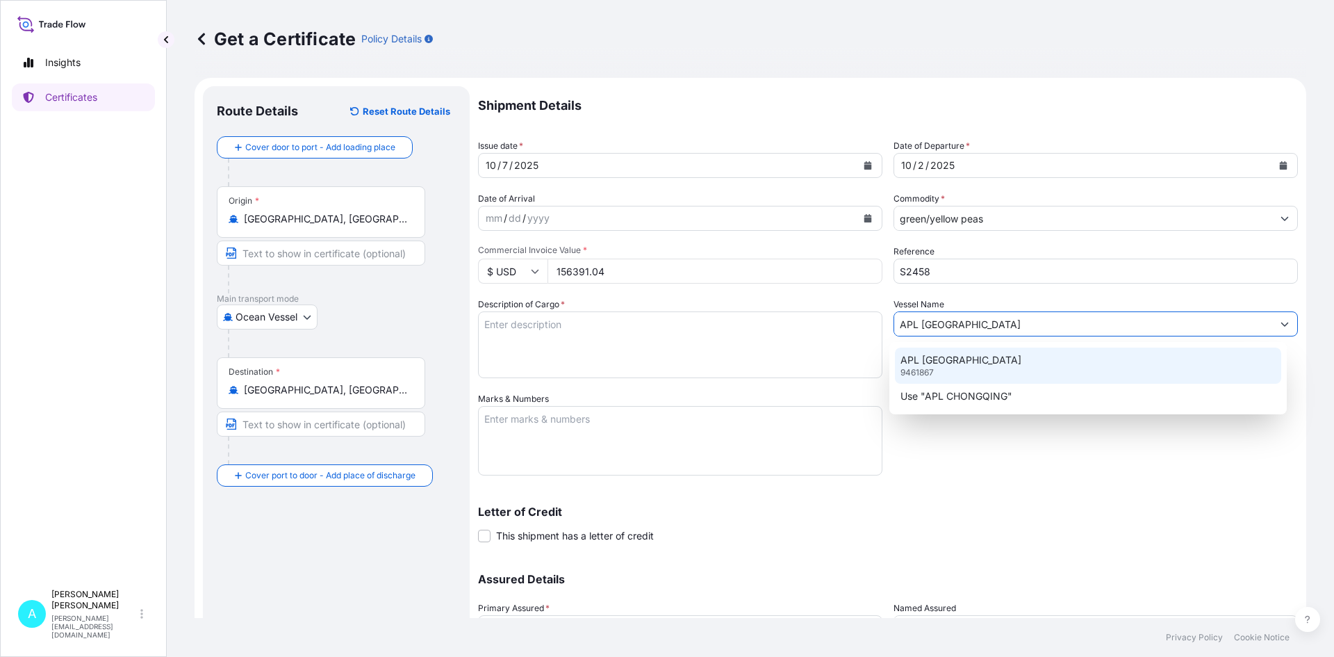
click at [939, 365] on p "APL [GEOGRAPHIC_DATA]" at bounding box center [960, 360] width 121 height 14
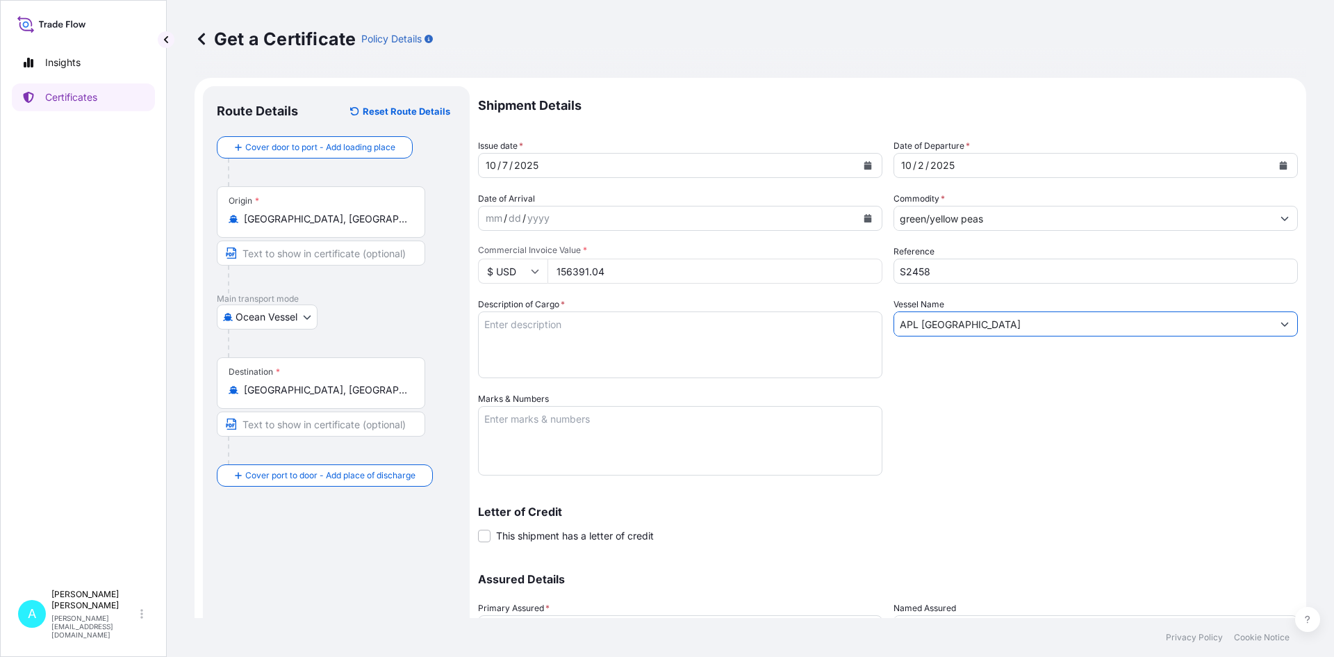
type input "APL [GEOGRAPHIC_DATA]"
click at [613, 345] on textarea "Description of Cargo *" at bounding box center [680, 344] width 404 height 67
click at [586, 322] on textarea "Description of Cargo *" at bounding box center [680, 344] width 404 height 67
paste textarea "U.S. WHOLE GREEN PEA"
type textarea "U.S. WHOLE GREEN PEA, BULK IN CONTAINER"
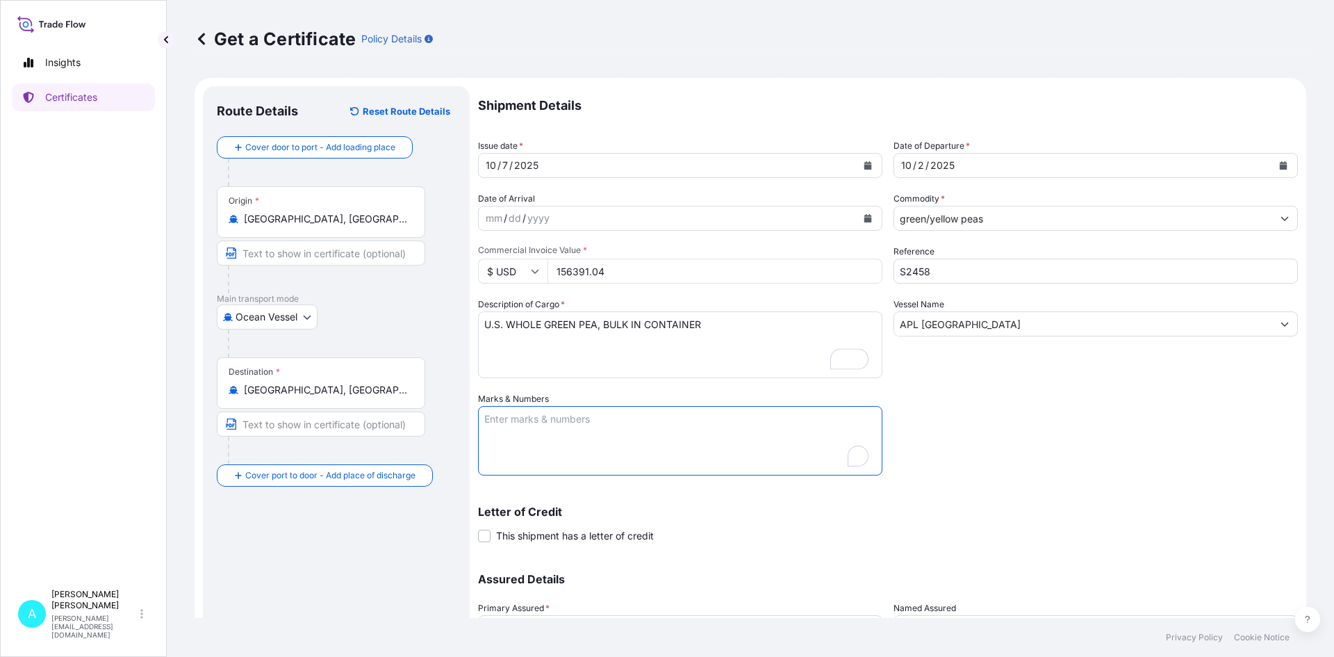
click at [585, 460] on textarea "Marks & Numbers" at bounding box center [680, 440] width 404 height 69
type textarea "b"
click at [636, 419] on textarea "B/L NO." at bounding box center [680, 440] width 404 height 69
paste textarea "CMDUNAM7983251"
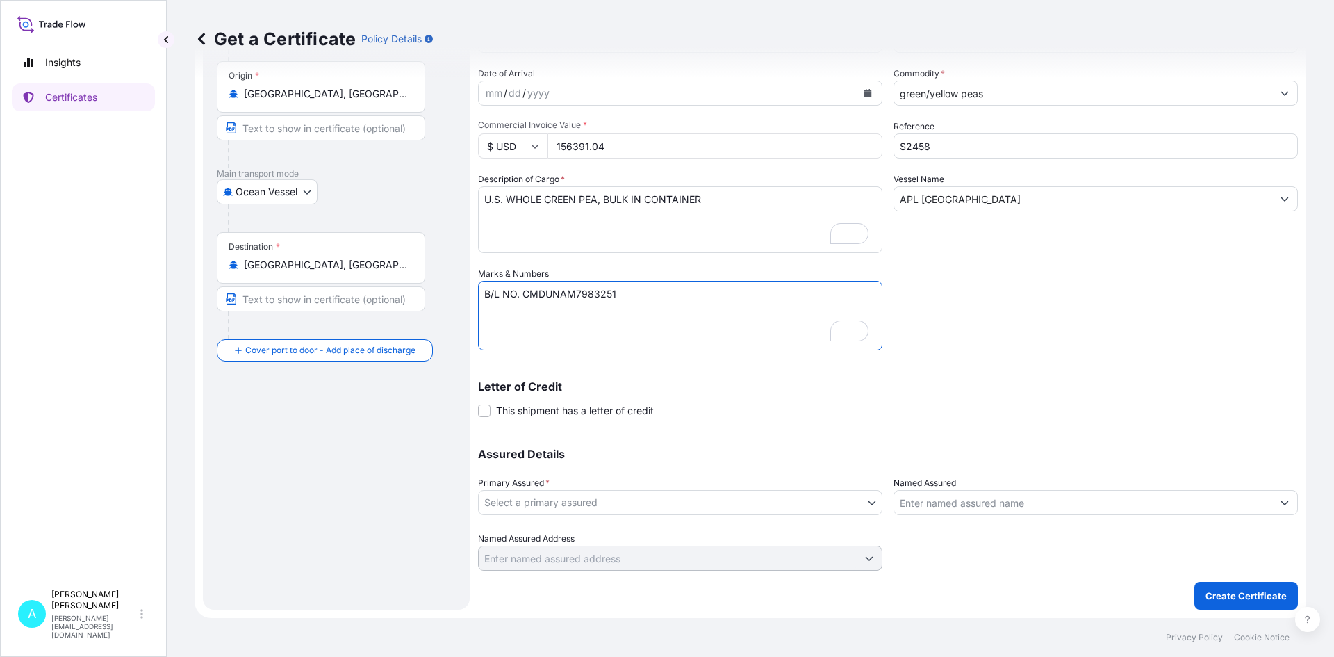
type textarea "B/L NO. CMDUNAM7983251"
click at [621, 499] on body "Insights Certificates A [PERSON_NAME] [PERSON_NAME][EMAIL_ADDRESS][DOMAIN_NAME]…" at bounding box center [667, 328] width 1334 height 657
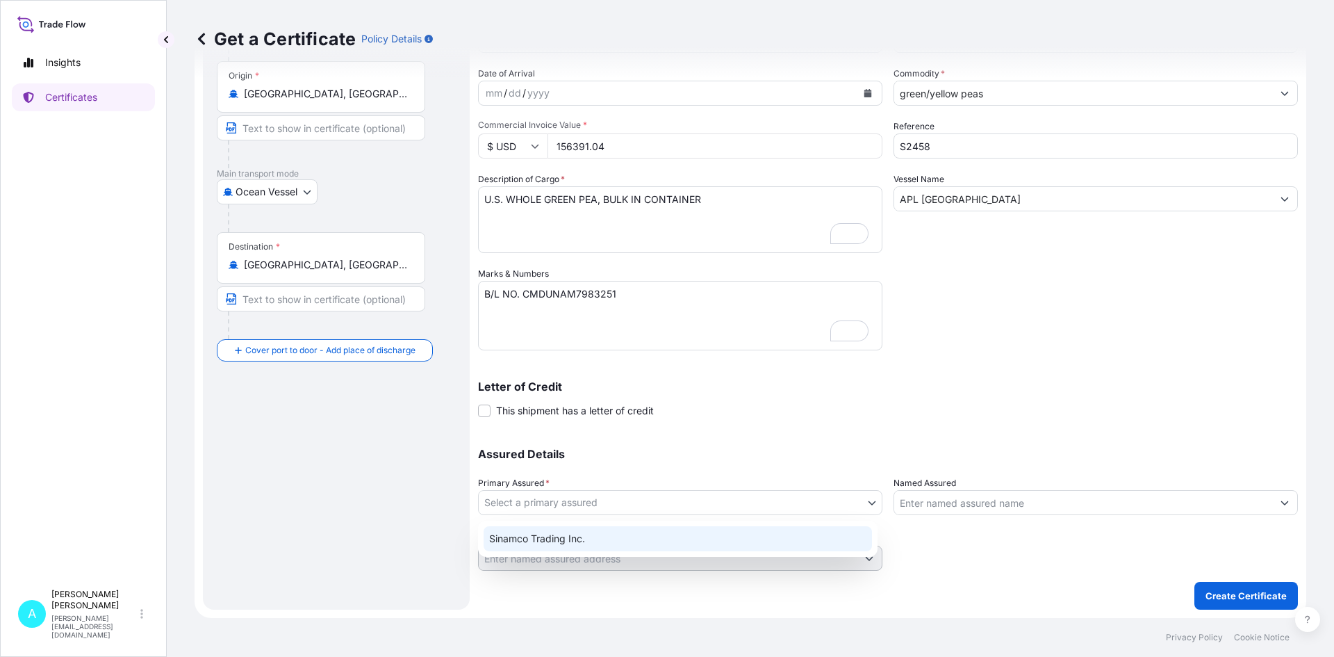
click at [593, 534] on div "Sinamco Trading Inc." at bounding box center [678, 538] width 388 height 25
select select "31559"
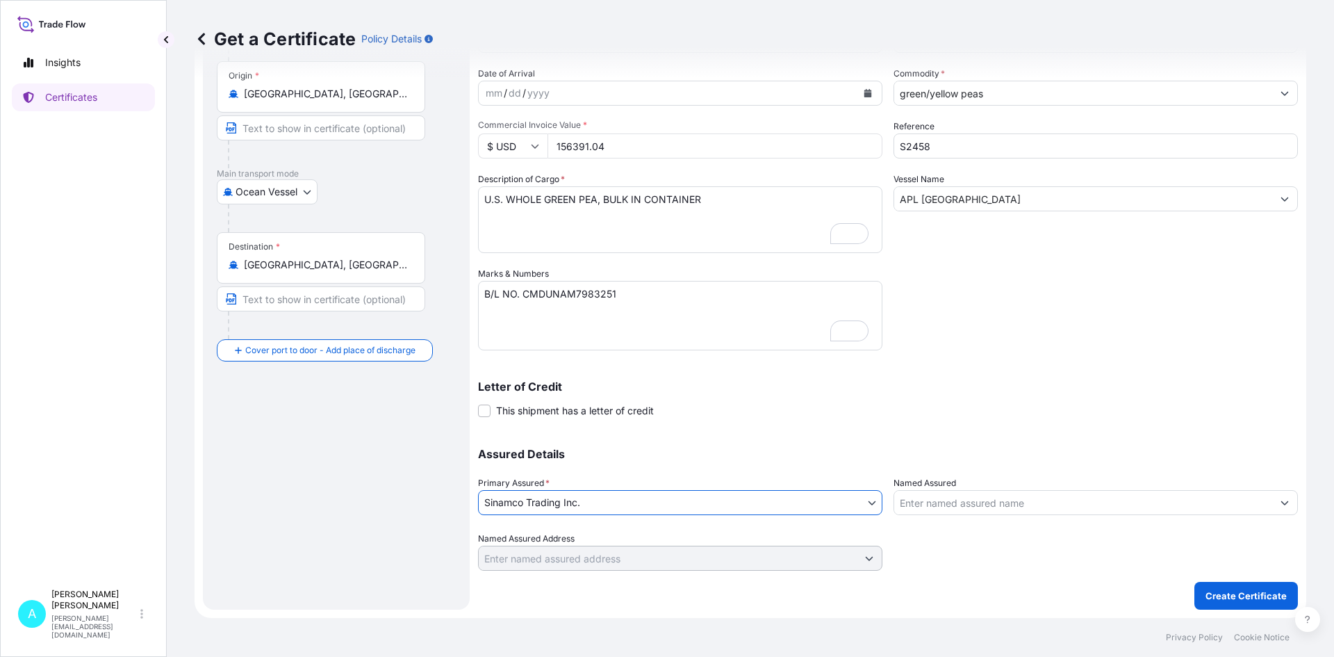
click at [946, 500] on input "Named Assured" at bounding box center [1083, 502] width 378 height 25
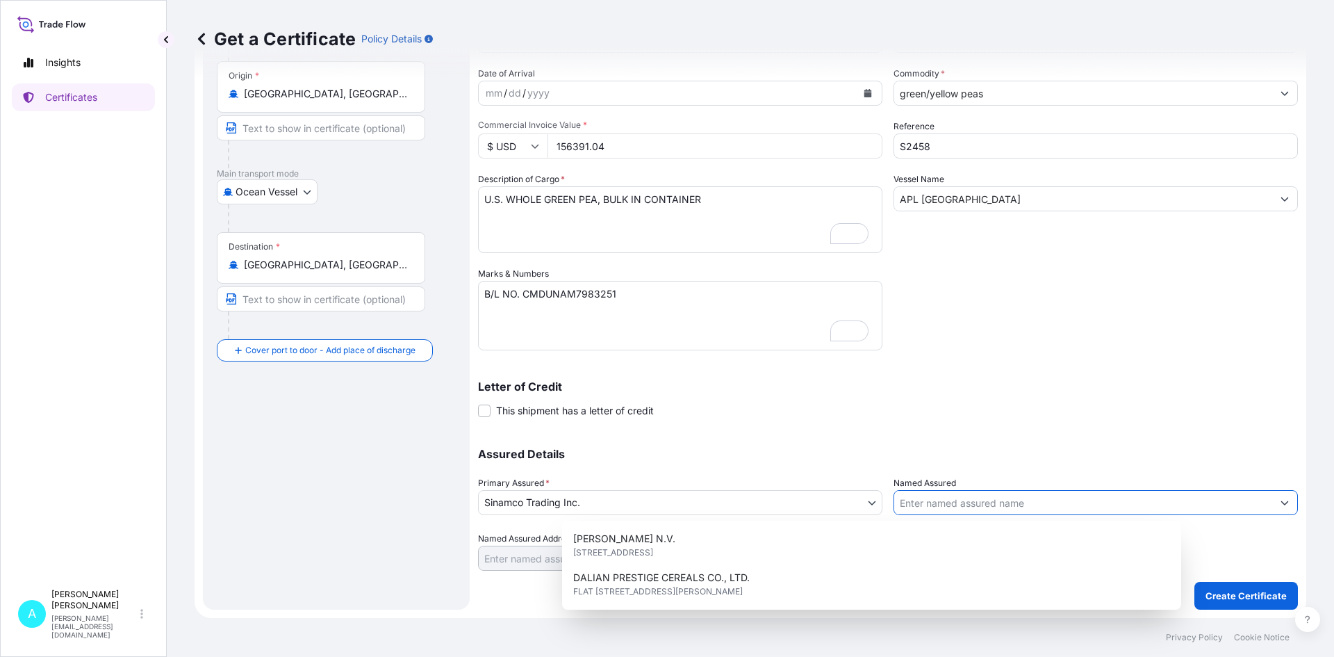
click at [936, 501] on input "Named Assured" at bounding box center [1083, 502] width 378 height 25
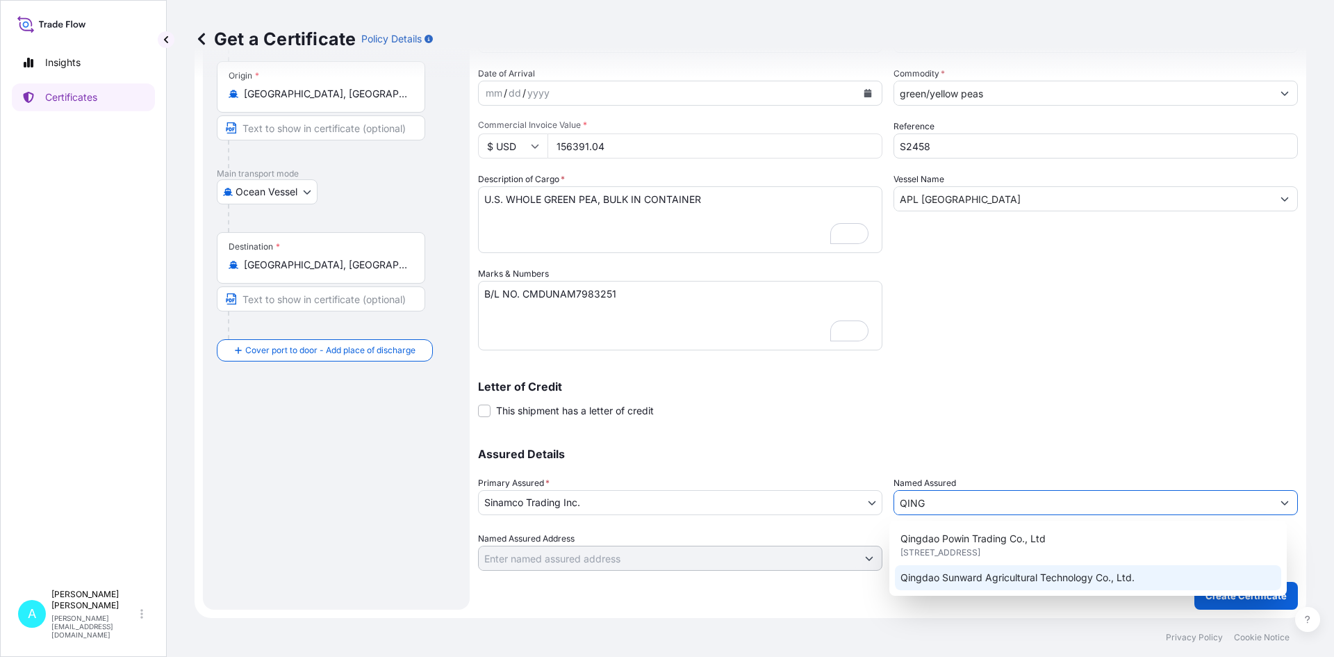
click at [1009, 575] on span "Qingdao Sunward Agricultural Technology Co., Ltd." at bounding box center [1017, 577] width 234 height 14
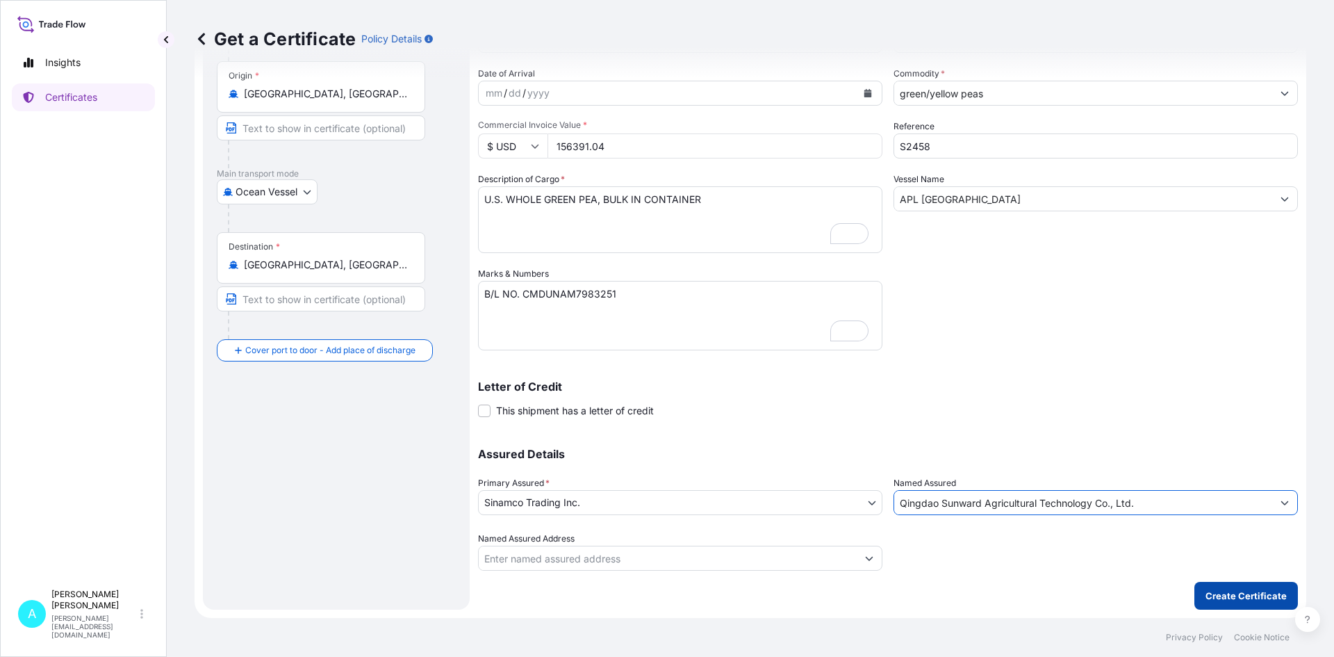
type input "Qingdao Sunward Agricultural Technology Co., Ltd."
click at [1237, 596] on p "Create Certificate" at bounding box center [1245, 595] width 81 height 14
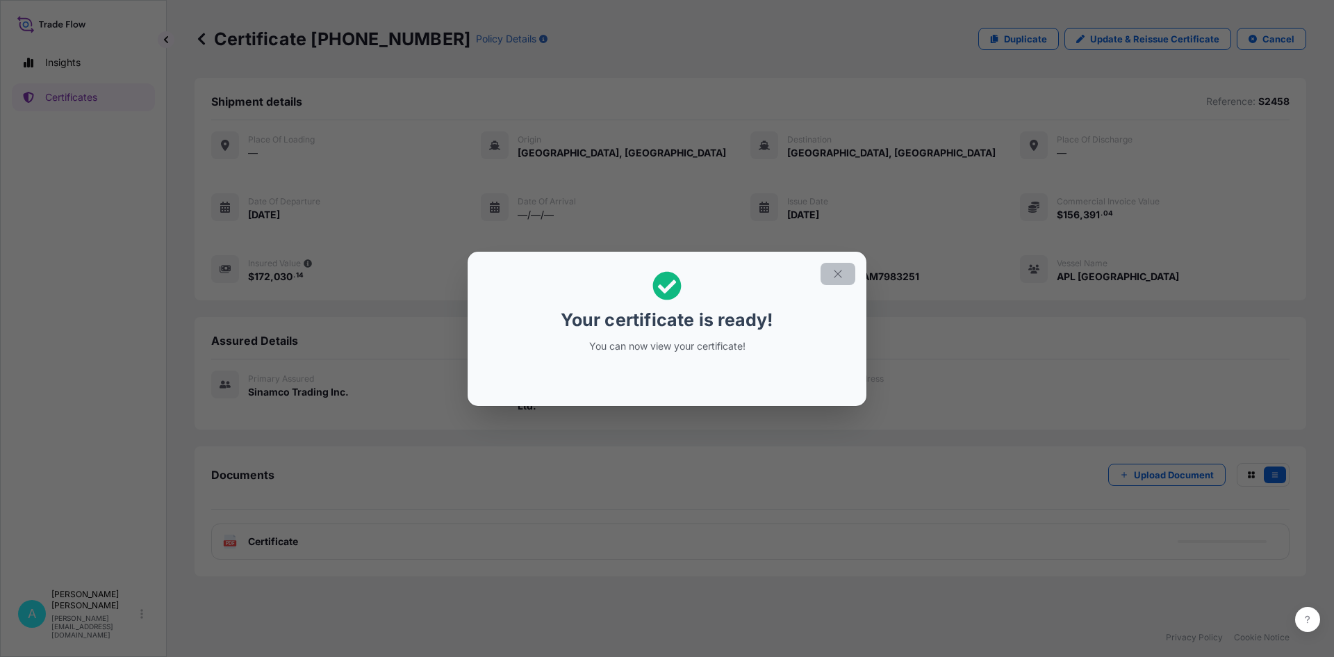
click at [840, 272] on icon "button" at bounding box center [838, 273] width 13 height 13
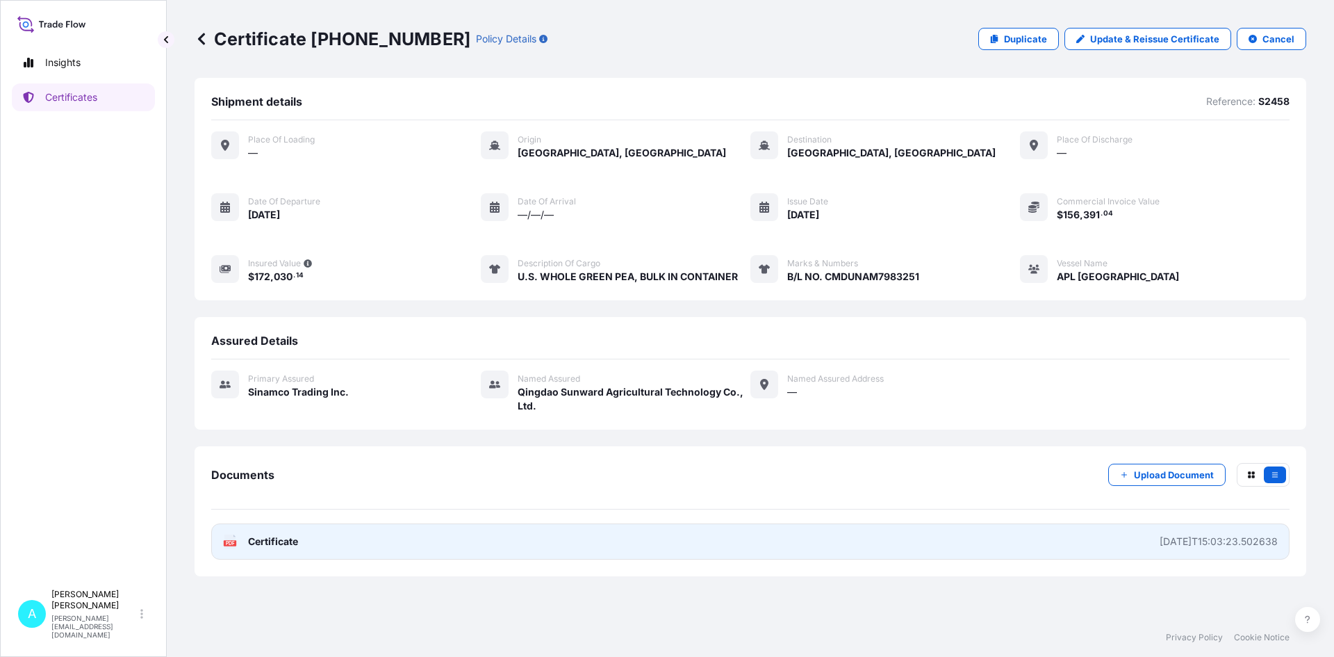
click at [1221, 546] on div "[DATE]T15:03:23.502638" at bounding box center [1218, 541] width 118 height 14
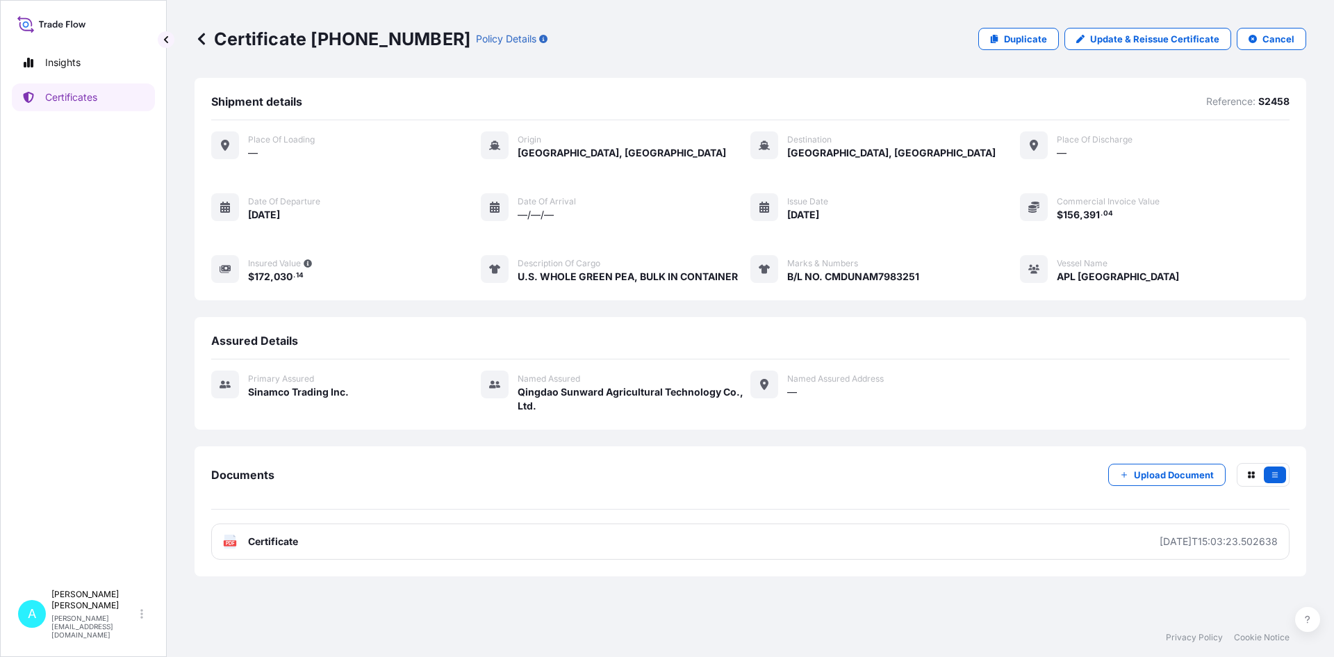
drag, startPoint x: 333, startPoint y: 42, endPoint x: 417, endPoint y: 46, distance: 83.5
click at [337, 42] on p "Certificate [PHONE_NUMBER]" at bounding box center [333, 39] width 276 height 22
click at [409, 37] on p "Certificate [PHONE_NUMBER]" at bounding box center [333, 39] width 276 height 22
drag, startPoint x: 408, startPoint y: 35, endPoint x: 306, endPoint y: 42, distance: 102.4
click at [306, 42] on p "Certificate [PHONE_NUMBER]" at bounding box center [333, 39] width 276 height 22
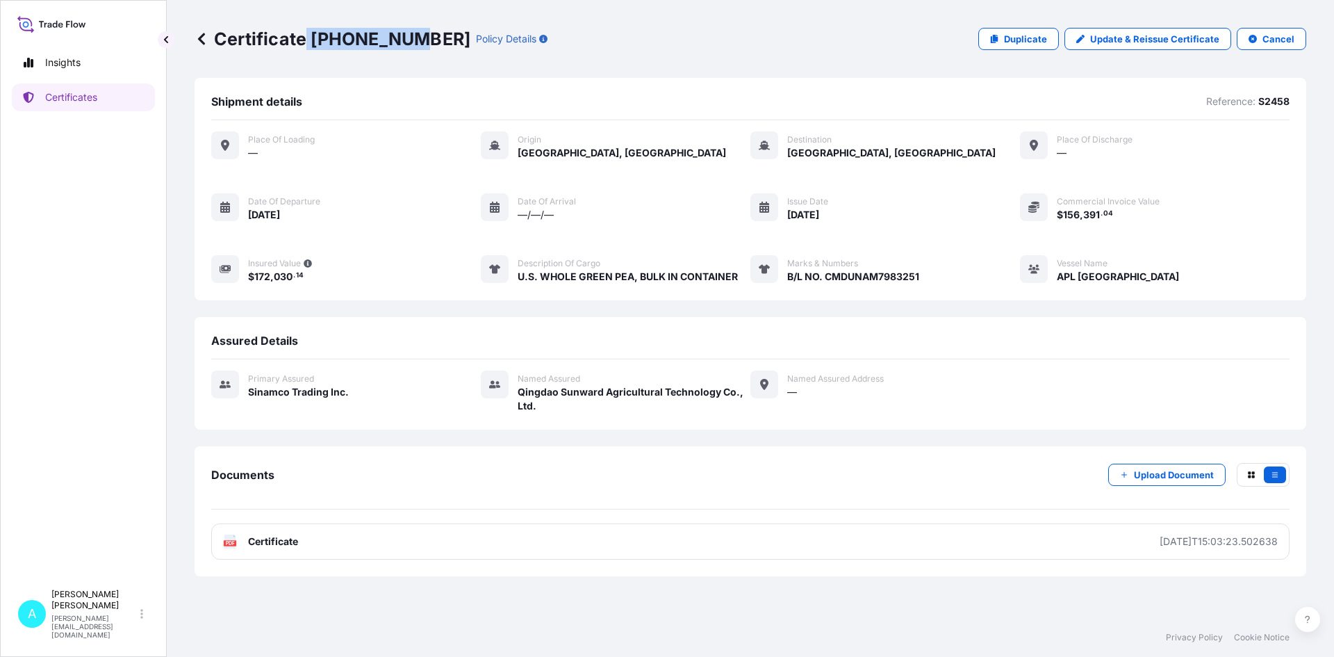
click at [313, 37] on p "Certificate [PHONE_NUMBER]" at bounding box center [333, 39] width 276 height 22
copy p "[PHONE_NUMBER]"
click at [298, 274] on span "14" at bounding box center [300, 275] width 8 height 5
drag, startPoint x: 308, startPoint y: 275, endPoint x: 249, endPoint y: 277, distance: 59.8
click at [248, 277] on span "$ 172 , 030 . 14" at bounding box center [280, 276] width 64 height 14
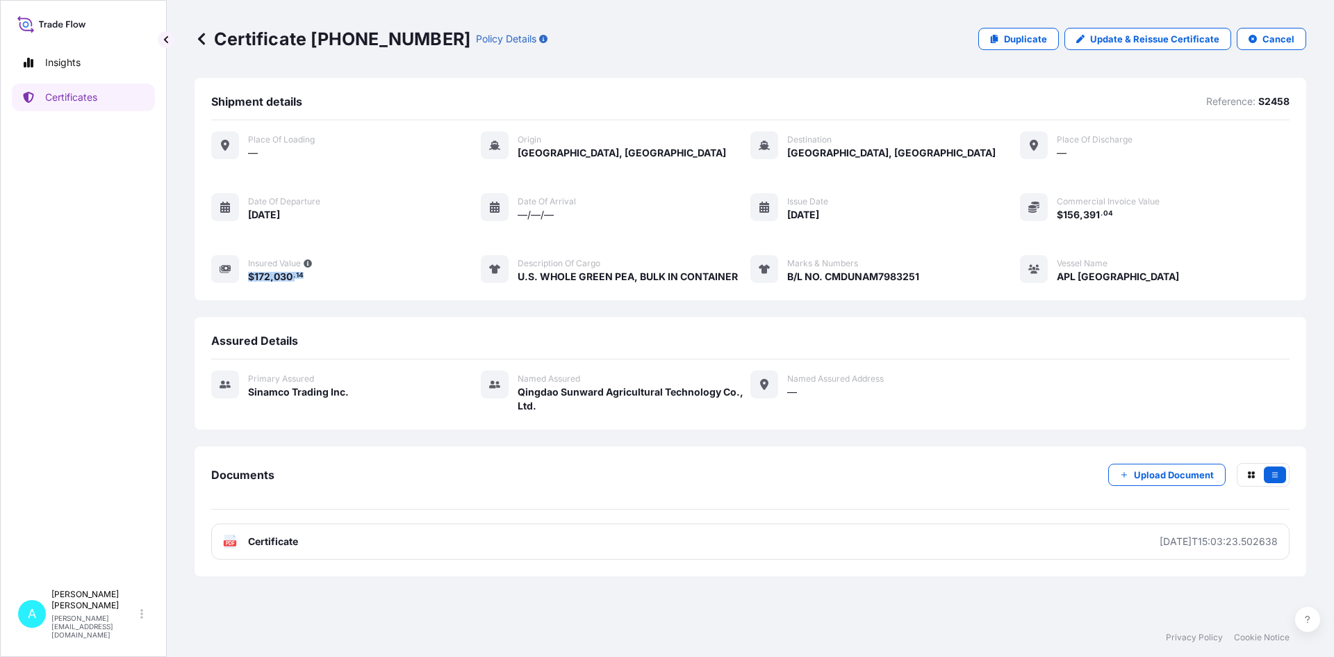
copy span "$ 172 , 030 . 14"
click at [69, 95] on p "Certificates" at bounding box center [71, 97] width 52 height 14
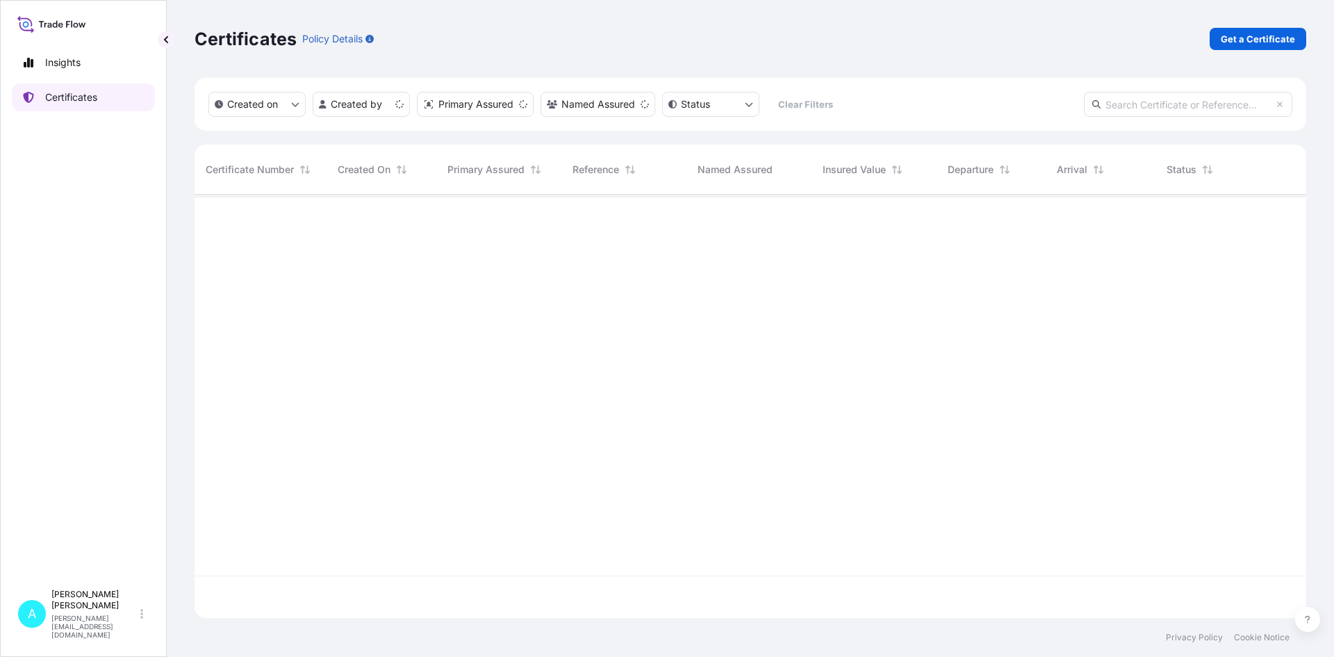
scroll to position [420, 1101]
